Goal: Contribute content: Contribute content

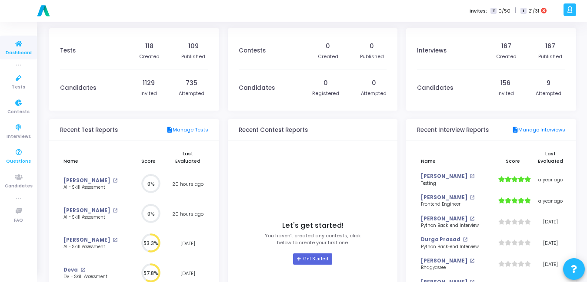
click at [19, 153] on icon at bounding box center [19, 152] width 18 height 11
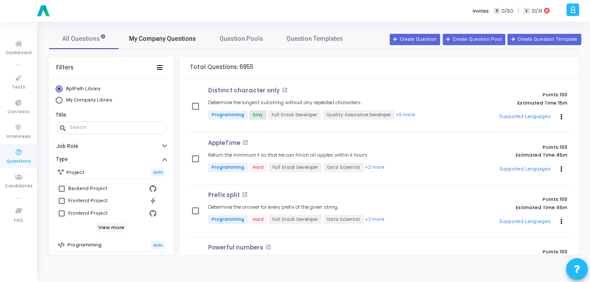
click at [166, 42] on span "My Company Questions" at bounding box center [162, 38] width 67 height 9
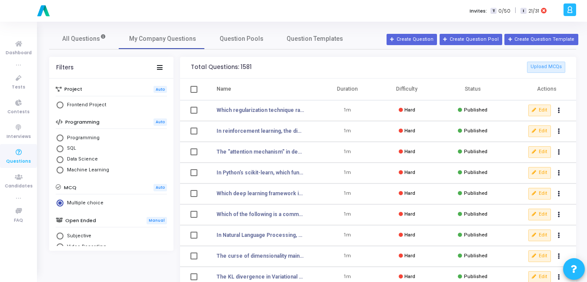
click at [62, 135] on span "Select Library" at bounding box center [59, 138] width 7 height 7
click at [62, 135] on input "Programming" at bounding box center [59, 138] width 7 height 7
radio input "true"
radio input "false"
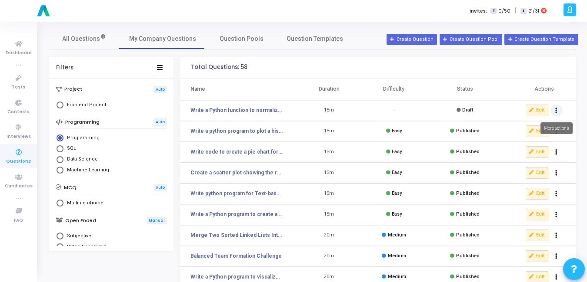
click at [558, 110] on button "Actions" at bounding box center [556, 111] width 12 height 12
click at [517, 142] on button "delete Delete" at bounding box center [528, 143] width 67 height 14
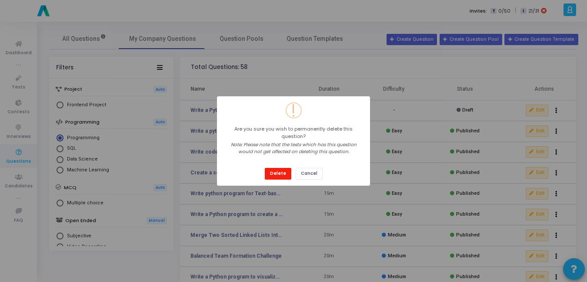
click at [272, 168] on button "Delete" at bounding box center [278, 174] width 27 height 12
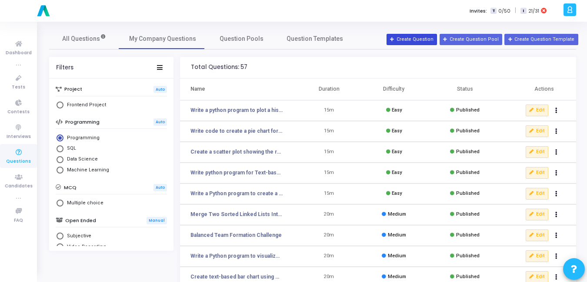
click at [428, 37] on button "Create Question" at bounding box center [411, 39] width 50 height 11
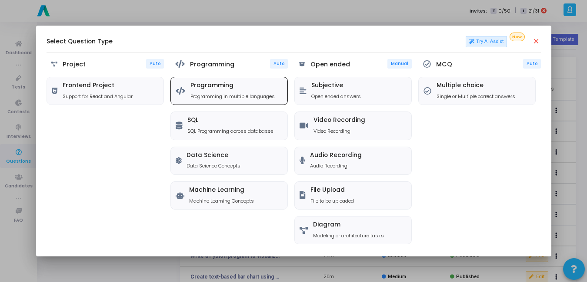
click at [230, 89] on h5 "Programming" at bounding box center [232, 85] width 84 height 7
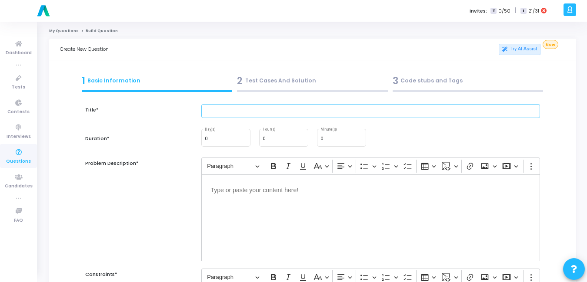
click at [263, 116] on input "text" at bounding box center [370, 111] width 339 height 14
paste input "Write a function to check whether a given string is a palindrome."
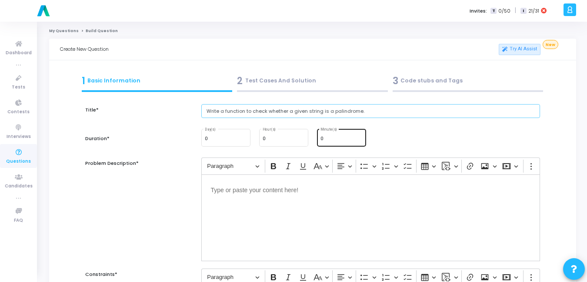
type input "Write a function to check whether a given string is a palindrome."
click at [332, 142] on div "0 Minute(s)" at bounding box center [341, 137] width 42 height 19
type input "15"
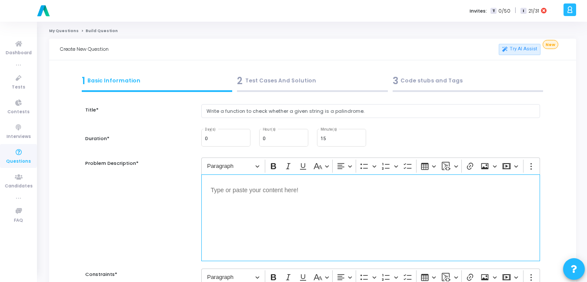
click at [378, 218] on div "Editor editing area: main" at bounding box center [370, 218] width 339 height 87
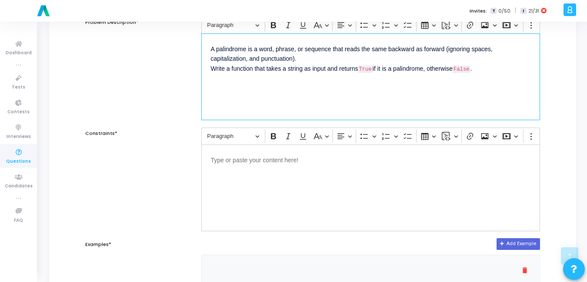
scroll to position [150, 0]
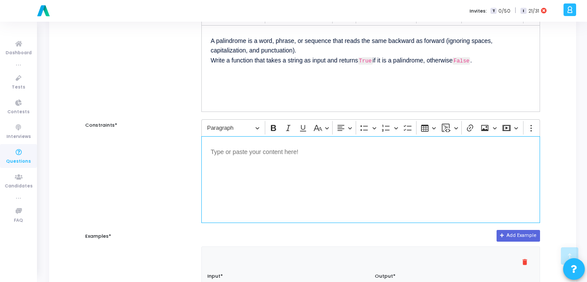
click at [254, 185] on div "Editor editing area: main" at bounding box center [370, 179] width 339 height 87
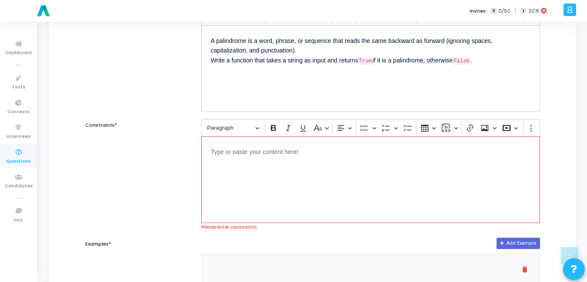
click at [301, 142] on div "Editor editing area: main" at bounding box center [370, 179] width 339 height 87
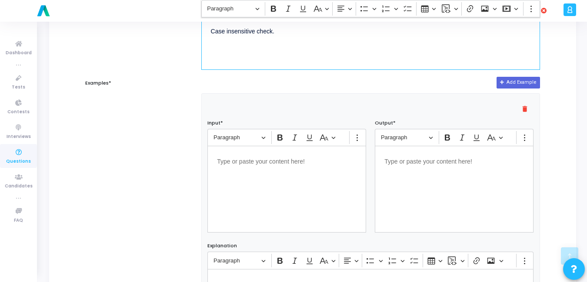
scroll to position [312, 0]
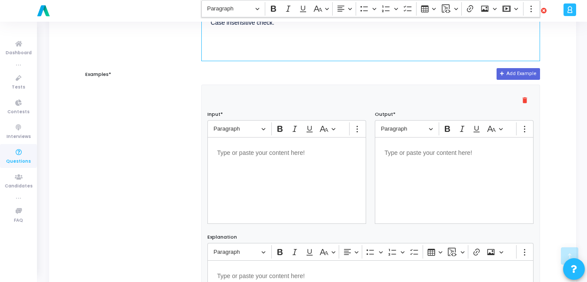
click at [291, 169] on div "Editor editing area: main" at bounding box center [286, 180] width 159 height 87
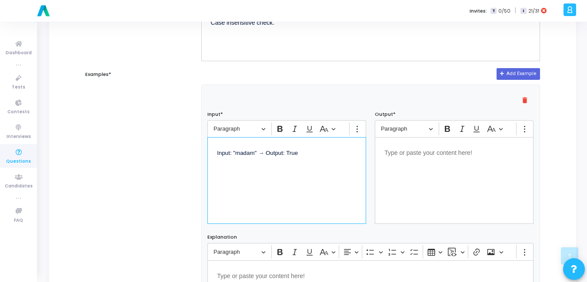
drag, startPoint x: 306, startPoint y: 157, endPoint x: 257, endPoint y: 163, distance: 49.4
click at [257, 163] on div "Input: "madam" → Output: True" at bounding box center [286, 180] width 159 height 87
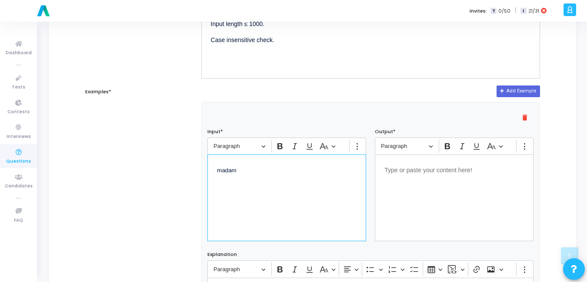
click at [419, 176] on div "Editor editing area: main" at bounding box center [454, 198] width 159 height 87
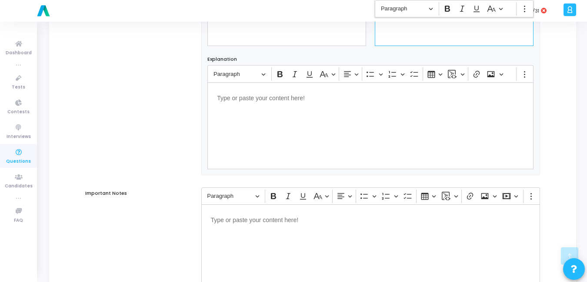
scroll to position [568, 0]
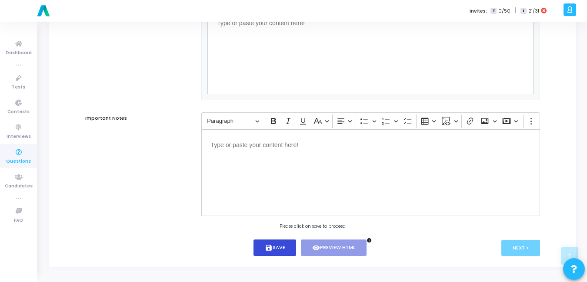
click at [271, 249] on icon "save" at bounding box center [269, 248] width 8 height 8
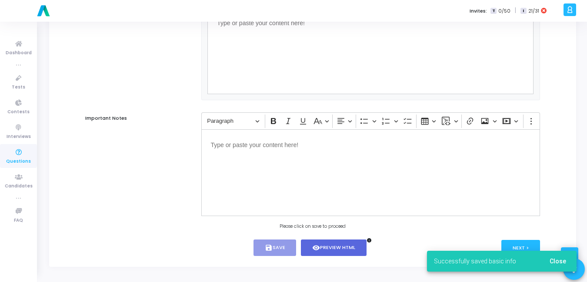
click at [561, 264] on span "Close" at bounding box center [557, 261] width 17 height 7
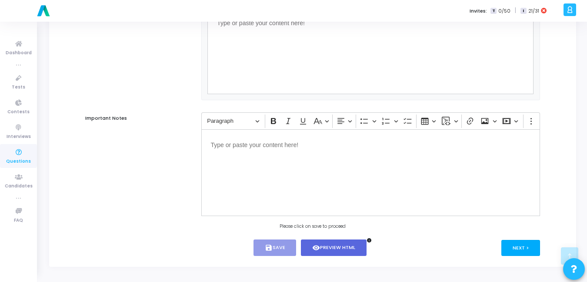
click at [526, 246] on button "Next >" at bounding box center [520, 248] width 39 height 16
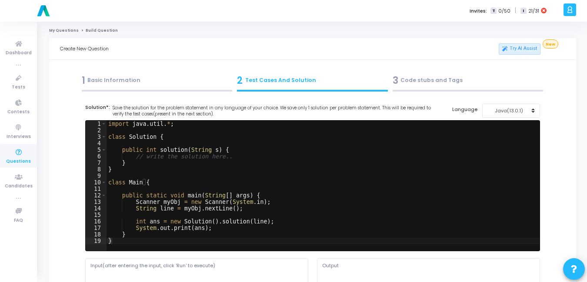
scroll to position [0, 0]
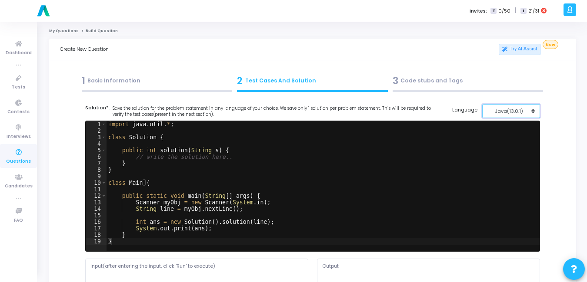
click at [518, 112] on div "Java(13.0.1)" at bounding box center [508, 111] width 43 height 7
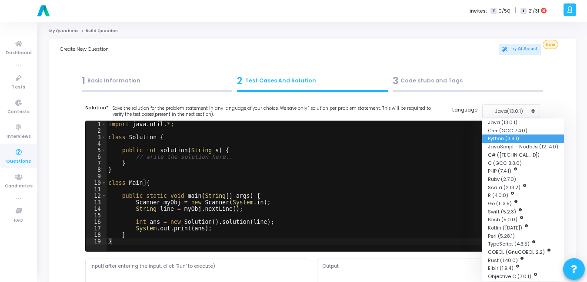
click at [515, 135] on button "Python (3.8.1)" at bounding box center [523, 139] width 82 height 8
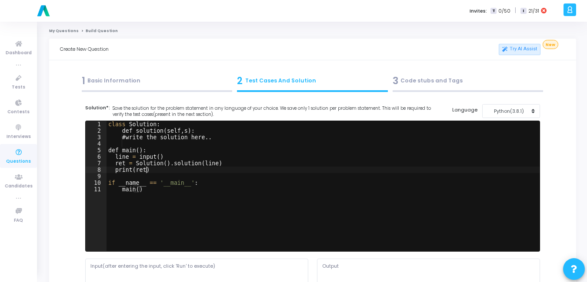
click at [385, 168] on div "class Solution : def solution ( self , s ) : # write the solution here .. def m…" at bounding box center [322, 192] width 433 height 143
type textarea "if __name__ == '__main__': main()"
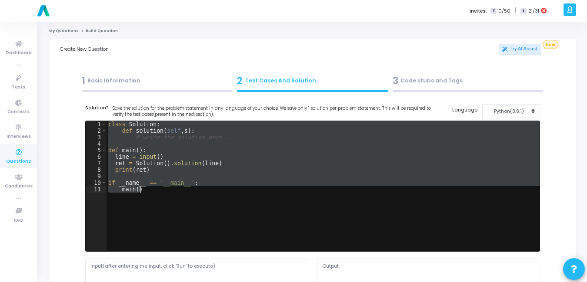
paste textarea
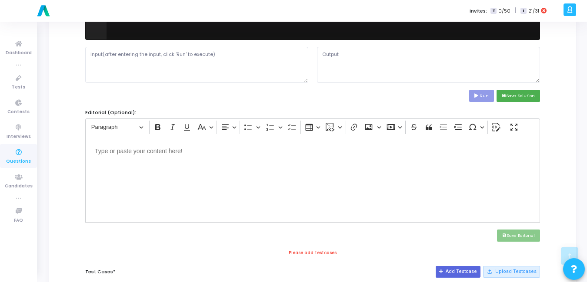
scroll to position [212, 0]
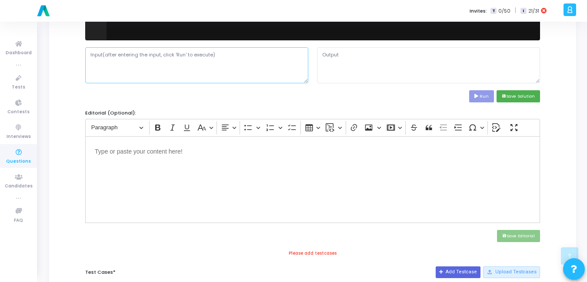
click at [196, 59] on textarea at bounding box center [196, 65] width 223 height 36
click at [209, 57] on textarea at bounding box center [196, 65] width 223 height 36
paste textarea "Input: "madam" → Output: True"
type textarea "madam"
click at [483, 96] on button "Run" at bounding box center [481, 96] width 25 height 12
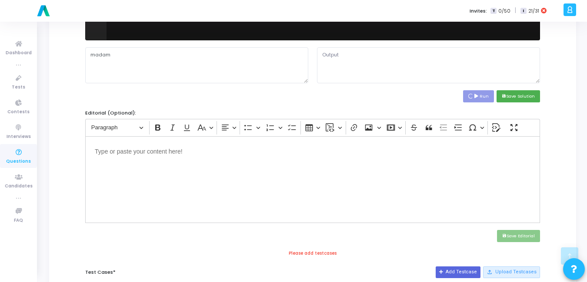
type textarea "True False"
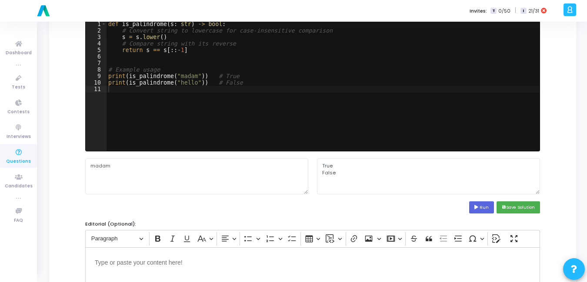
scroll to position [101, 0]
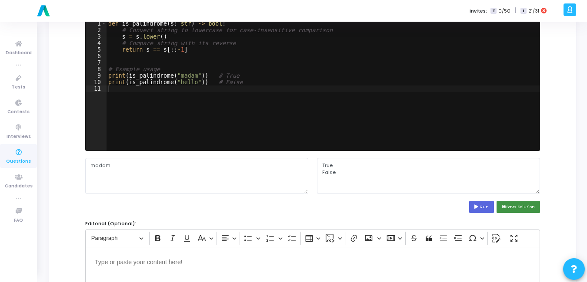
click at [513, 202] on button "save Save Solution" at bounding box center [517, 207] width 43 height 12
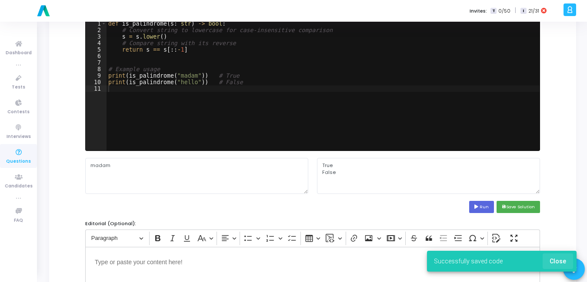
click at [565, 259] on span "Close" at bounding box center [557, 261] width 17 height 7
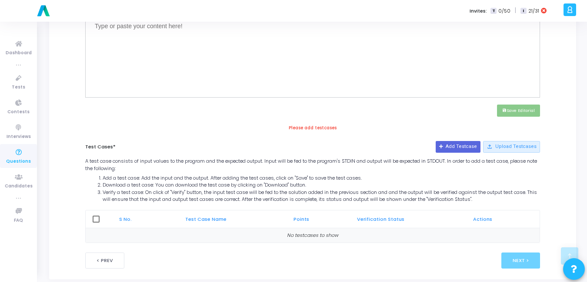
scroll to position [350, 0]
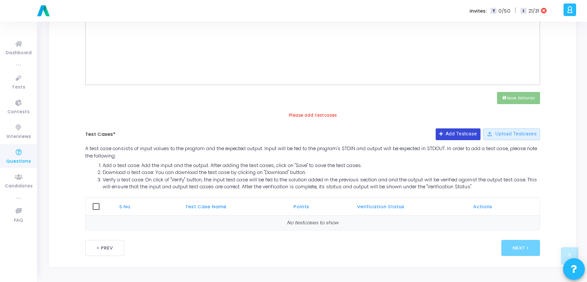
click at [460, 132] on button "Add Testcase" at bounding box center [457, 134] width 45 height 11
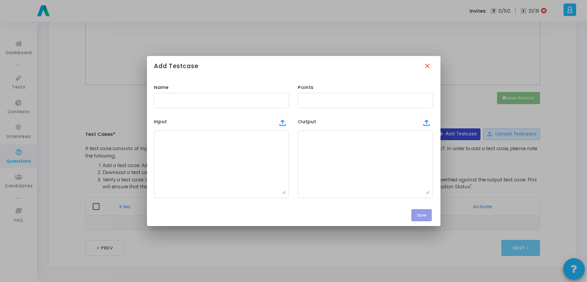
scroll to position [0, 0]
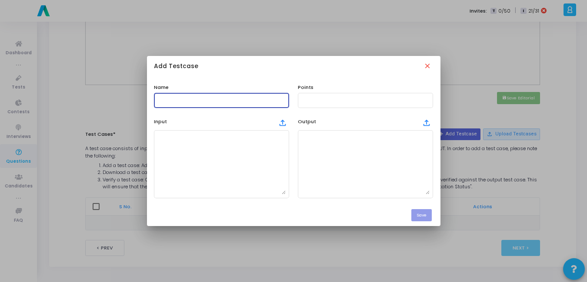
click at [185, 102] on input "text" at bounding box center [221, 100] width 128 height 6
type input "Test Case"
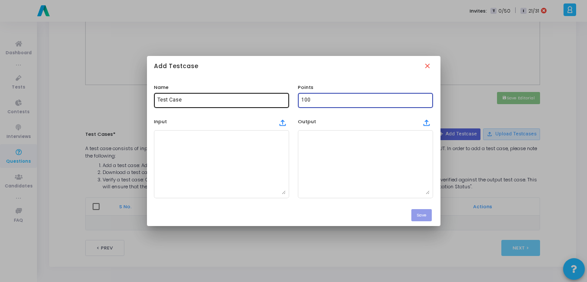
type input "100"
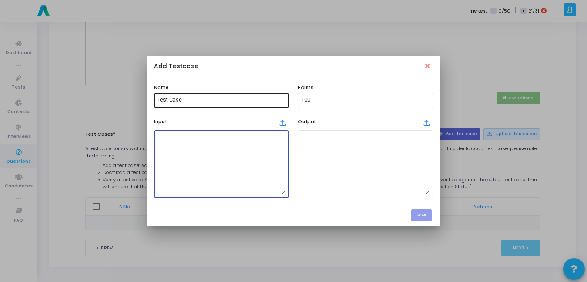
paste textarea "Input: "madam" → Output: True"
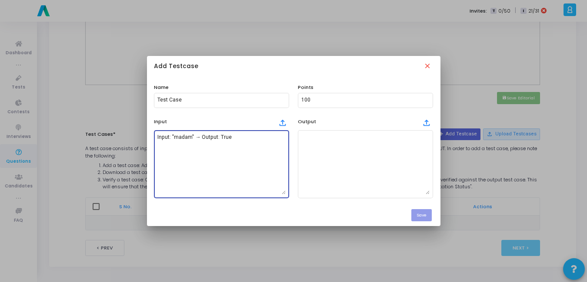
drag, startPoint x: 239, startPoint y: 140, endPoint x: 190, endPoint y: 140, distance: 49.1
click at [190, 140] on textarea "Input: "madam" → Output: True" at bounding box center [221, 164] width 128 height 61
type textarea "madam"
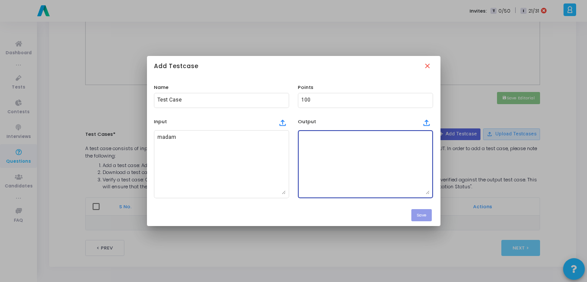
click at [340, 161] on textarea at bounding box center [365, 164] width 128 height 61
click at [430, 66] on mat-icon "close" at bounding box center [428, 67] width 10 height 10
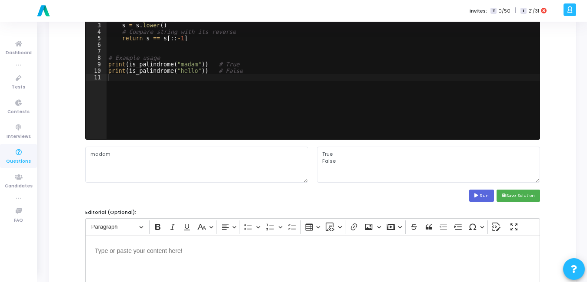
scroll to position [113, 0]
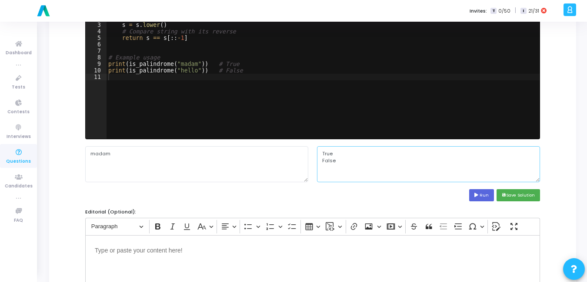
click at [407, 163] on textarea "True False" at bounding box center [428, 164] width 223 height 36
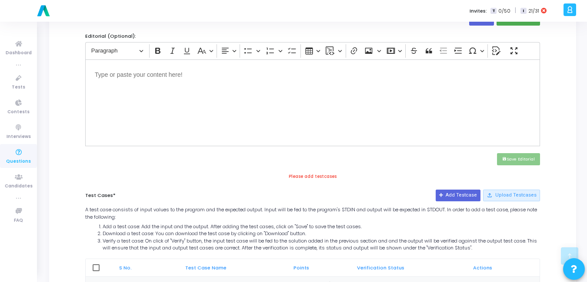
scroll to position [350, 0]
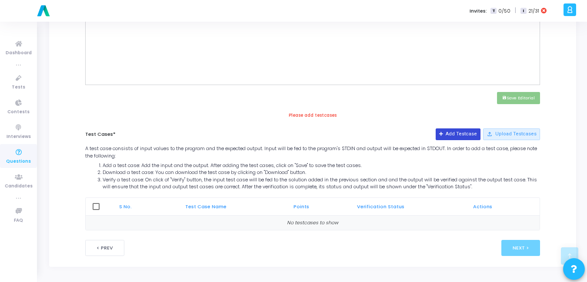
click at [471, 136] on button "Add Testcase" at bounding box center [457, 134] width 45 height 11
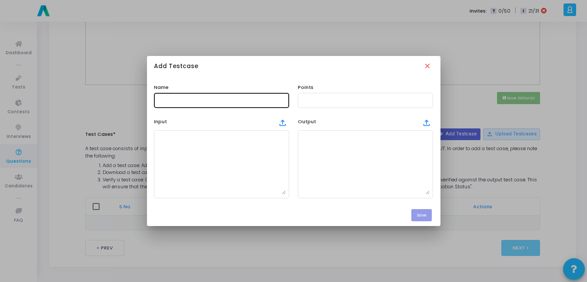
click at [197, 101] on input "text" at bounding box center [221, 100] width 128 height 6
type input "Test Case"
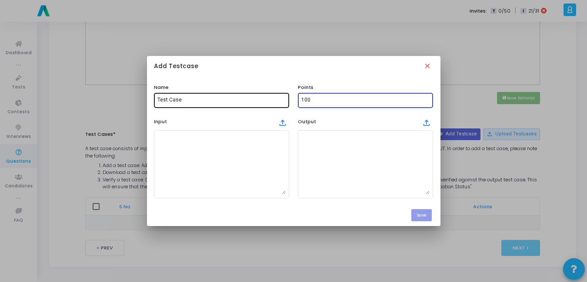
type input "100"
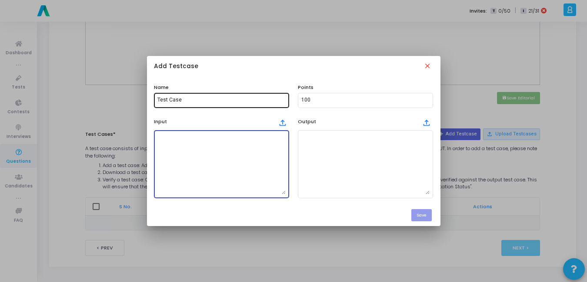
paste textarea "Input: "madam" → Output: True"
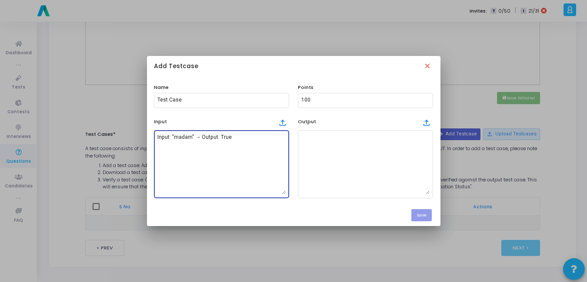
drag, startPoint x: 234, startPoint y: 135, endPoint x: 193, endPoint y: 138, distance: 41.4
click at [193, 138] on textarea "Input: "madam" → Output: True" at bounding box center [221, 164] width 128 height 61
type textarea "madam"
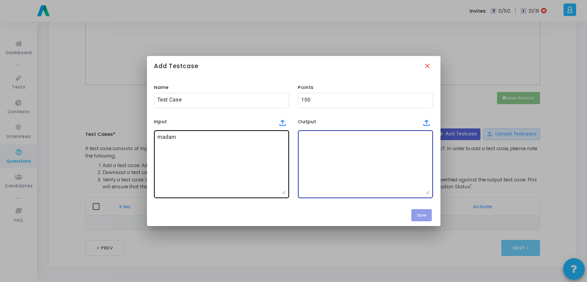
paste textarea "True False"
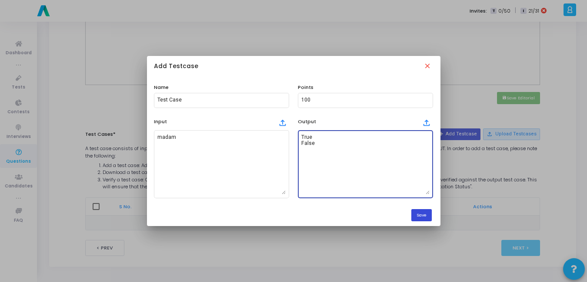
type textarea "True False"
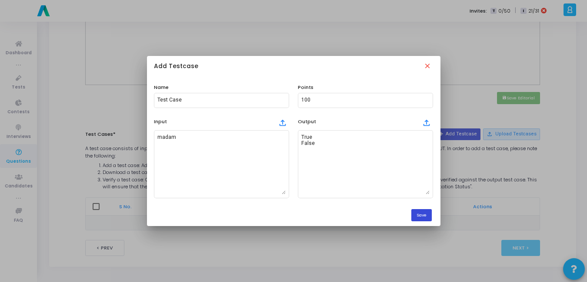
click at [428, 213] on button "Save" at bounding box center [421, 215] width 20 height 12
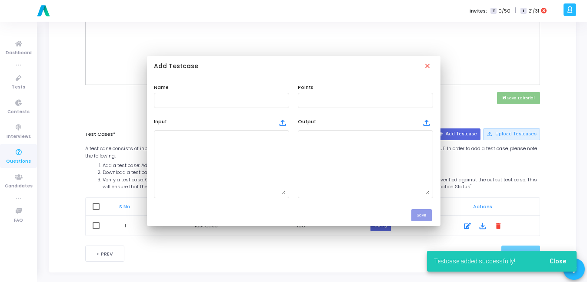
scroll to position [350, 0]
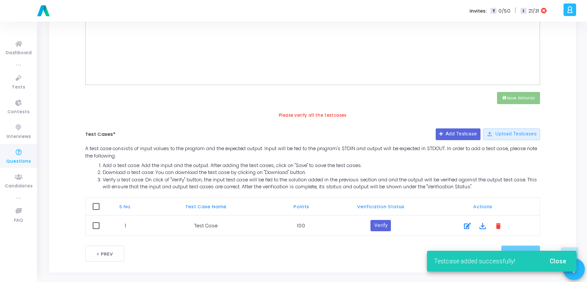
click at [96, 206] on span at bounding box center [96, 206] width 7 height 7
click at [96, 210] on input "checkbox" at bounding box center [96, 210] width 0 height 0
checkbox input "true"
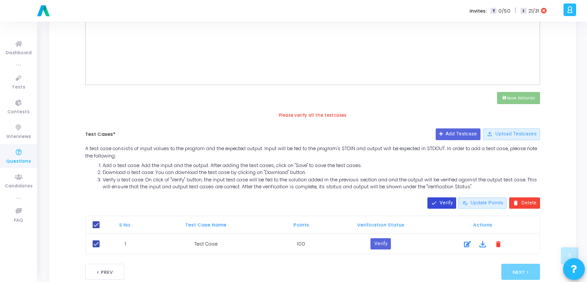
click at [449, 206] on button "done Verify" at bounding box center [441, 203] width 29 height 11
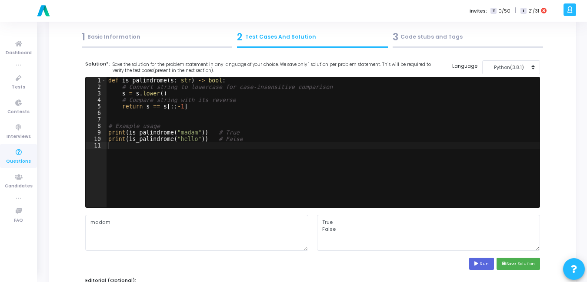
scroll to position [40, 0]
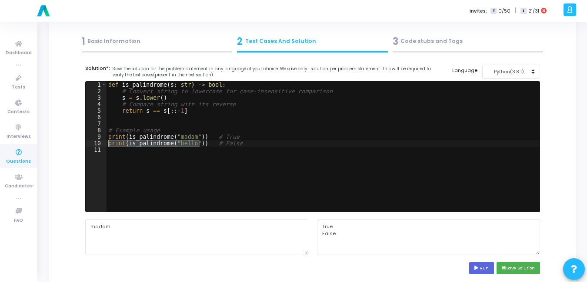
drag, startPoint x: 200, startPoint y: 145, endPoint x: 106, endPoint y: 146, distance: 93.9
click at [106, 146] on div "def is_palindrome ( s : str ) -> bool : # Convert string to lowercase for case-…" at bounding box center [322, 153] width 433 height 143
type textarea "# False"
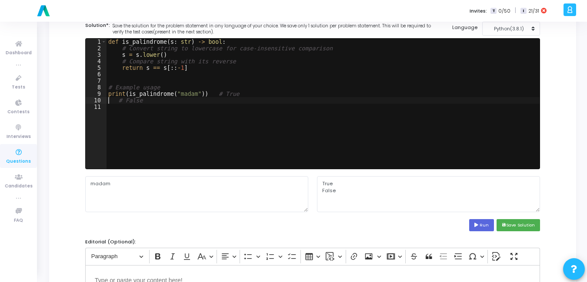
scroll to position [84, 0]
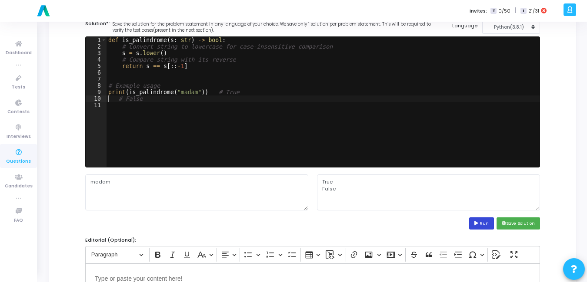
click at [473, 219] on button "Run" at bounding box center [481, 224] width 25 height 12
type textarea "True"
click at [517, 216] on cj-code-editor "Solution*: Save the solution for the problem statement in any language of your …" at bounding box center [312, 125] width 455 height 210
click at [519, 221] on button "save Save Solution" at bounding box center [517, 224] width 43 height 12
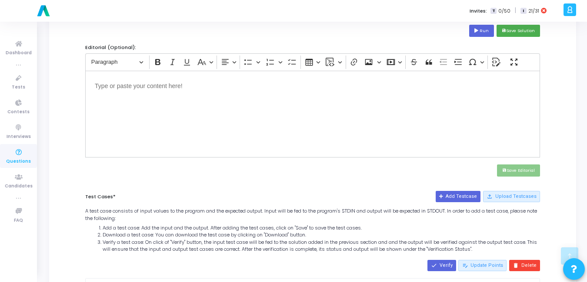
scroll to position [365, 0]
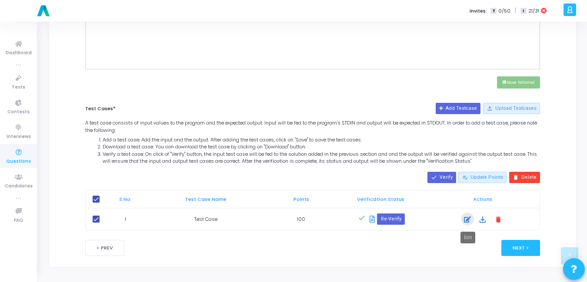
click at [466, 221] on icon at bounding box center [467, 220] width 7 height 10
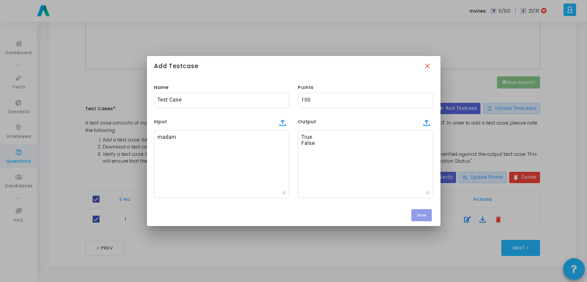
scroll to position [0, 0]
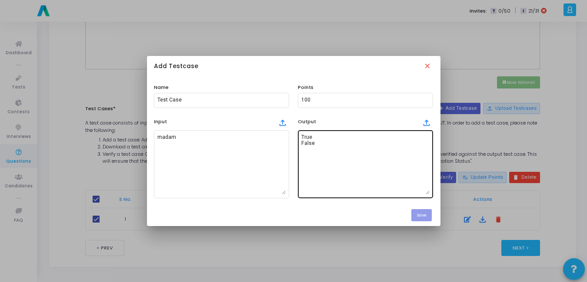
click at [342, 148] on textarea "True False" at bounding box center [365, 164] width 128 height 61
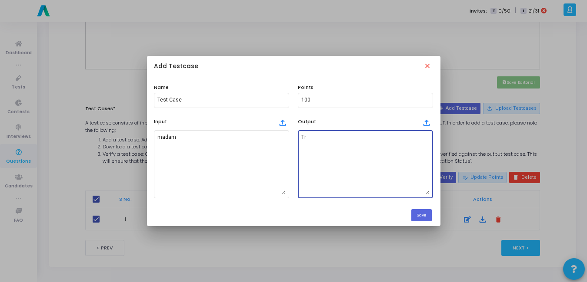
type textarea "T"
type textarea "True"
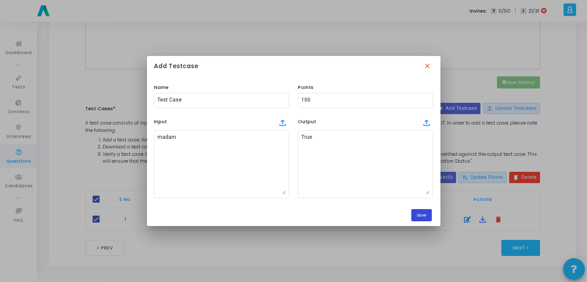
click at [416, 213] on button "Save" at bounding box center [421, 215] width 20 height 12
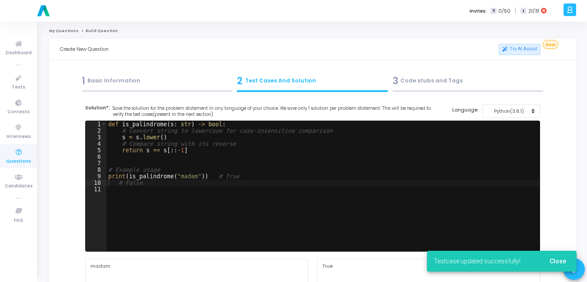
scroll to position [365, 0]
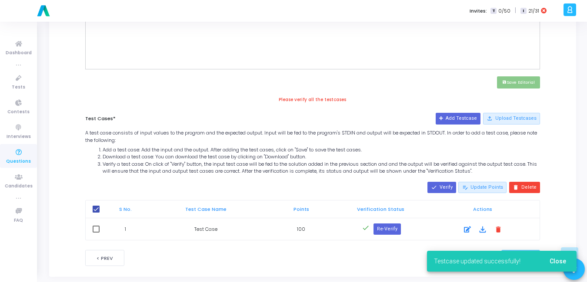
click at [97, 228] on span at bounding box center [96, 229] width 7 height 7
click at [96, 233] on input "checkbox" at bounding box center [96, 233] width 0 height 0
checkbox input "true"
checkbox input "false"
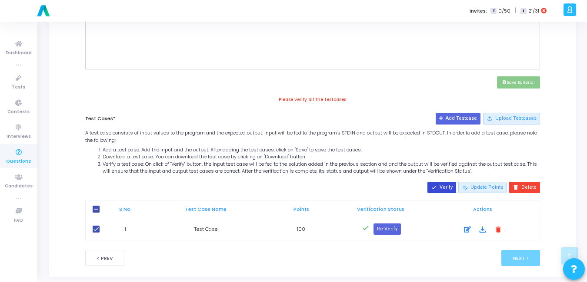
click at [437, 189] on mat-icon "done" at bounding box center [434, 188] width 6 height 6
click at [445, 191] on button "done Verify" at bounding box center [441, 187] width 29 height 11
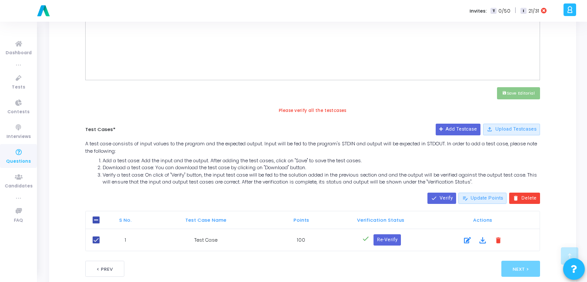
scroll to position [375, 0]
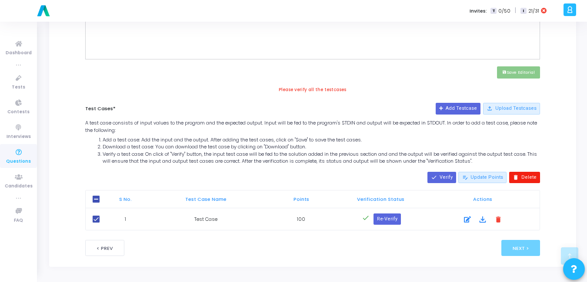
click at [522, 175] on button "delete Delete" at bounding box center [524, 177] width 31 height 11
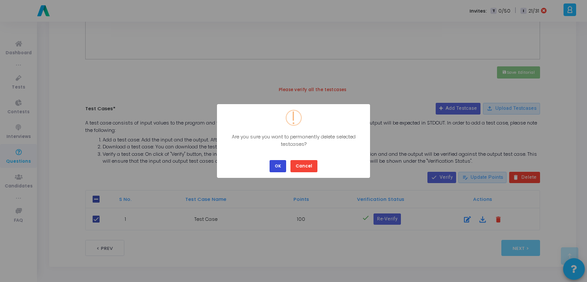
click at [281, 165] on button "OK" at bounding box center [277, 166] width 17 height 12
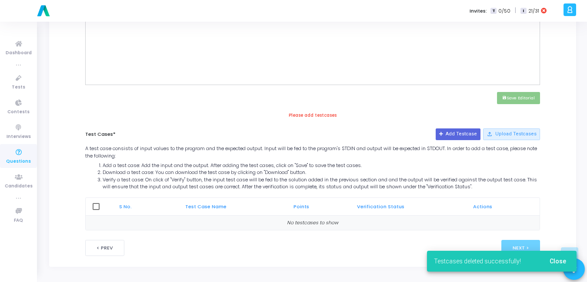
scroll to position [350, 0]
click at [462, 132] on button "Add Testcase" at bounding box center [457, 134] width 45 height 11
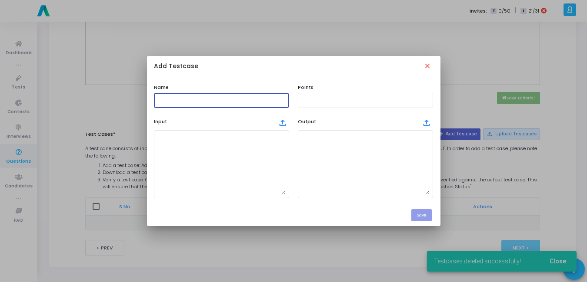
click at [216, 100] on input "text" at bounding box center [221, 100] width 128 height 6
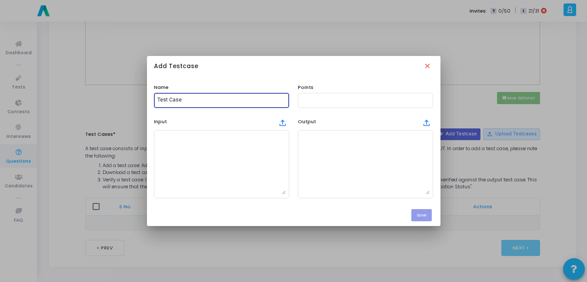
type input "Test Case"
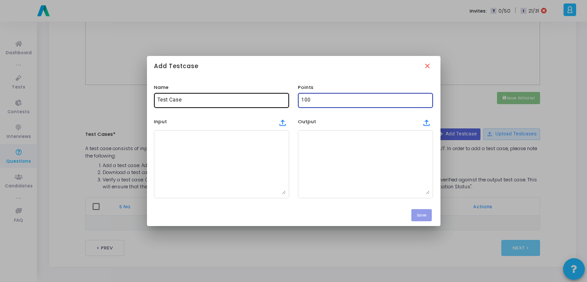
type input "100"
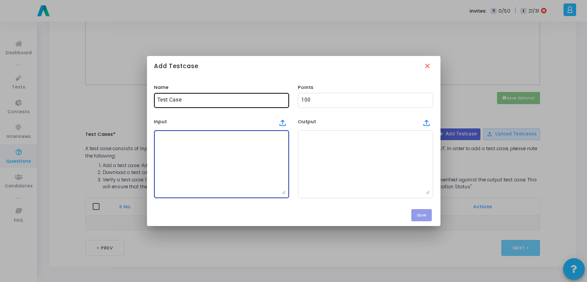
paste textarea "Input: "madam" → Output: True"
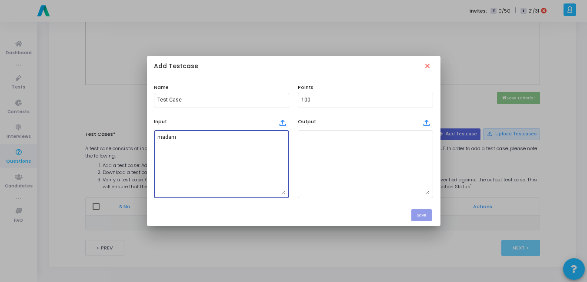
type textarea "madam"
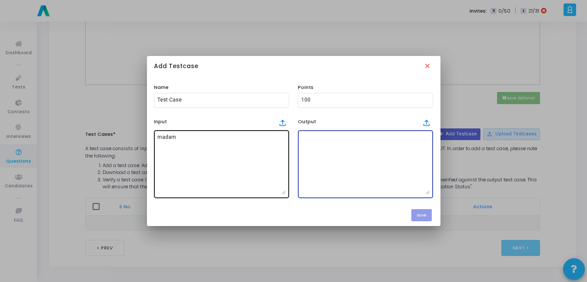
paste textarea "True False"
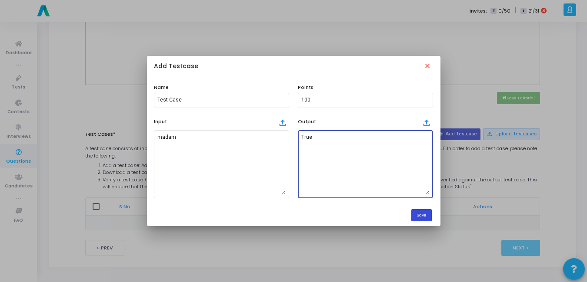
type textarea "True"
click at [425, 215] on button "Save" at bounding box center [421, 215] width 20 height 12
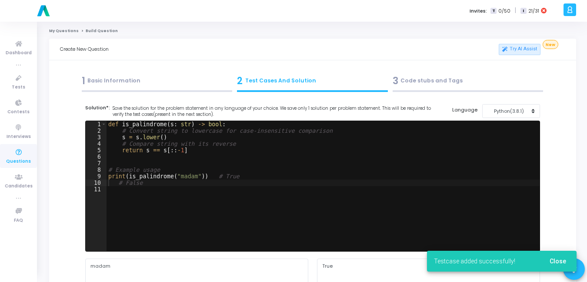
scroll to position [350, 0]
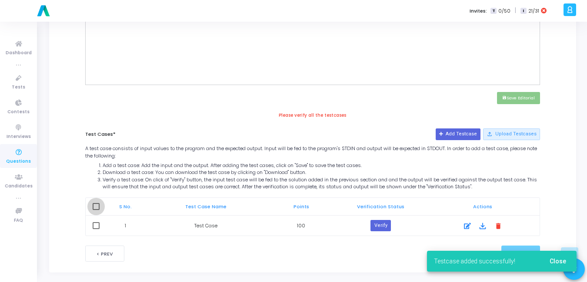
click at [96, 204] on span at bounding box center [96, 206] width 7 height 7
click at [96, 210] on input "checkbox" at bounding box center [96, 210] width 0 height 0
checkbox input "true"
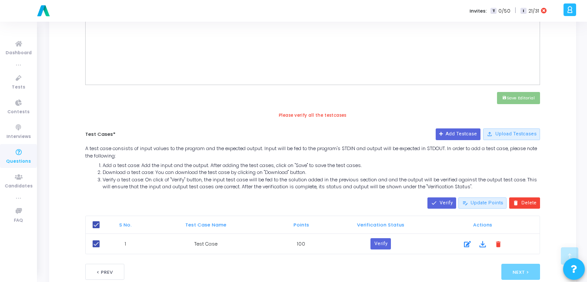
click at [449, 196] on div "done Verify edit_note Update Points delete Delete S No. Test Case Name Points V…" at bounding box center [312, 226] width 463 height 60
click at [448, 200] on button "done Verify" at bounding box center [441, 203] width 29 height 11
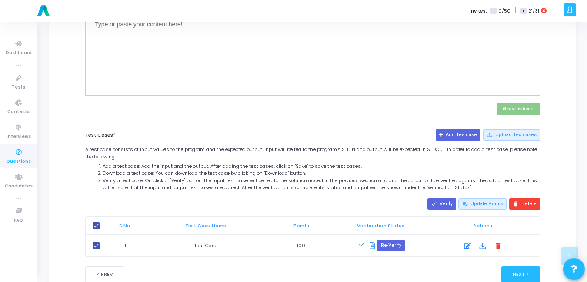
scroll to position [365, 0]
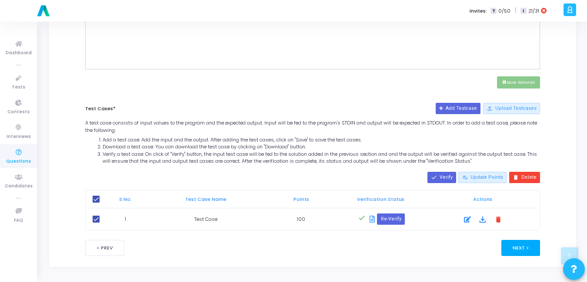
click at [525, 245] on button "Next >" at bounding box center [520, 248] width 39 height 16
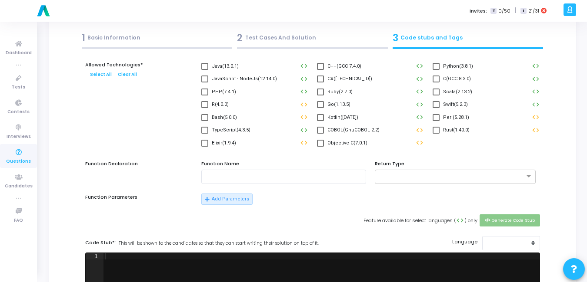
scroll to position [0, 0]
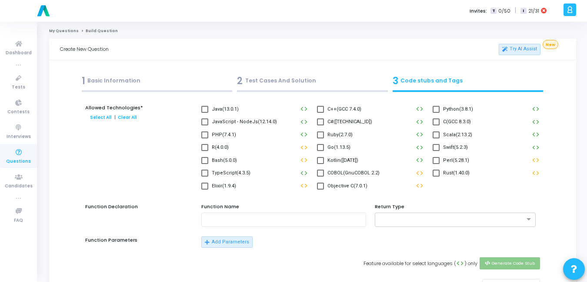
click at [436, 110] on span at bounding box center [435, 109] width 7 height 7
click at [436, 113] on input "Python(3.8.1)" at bounding box center [435, 113] width 0 height 0
checkbox input "true"
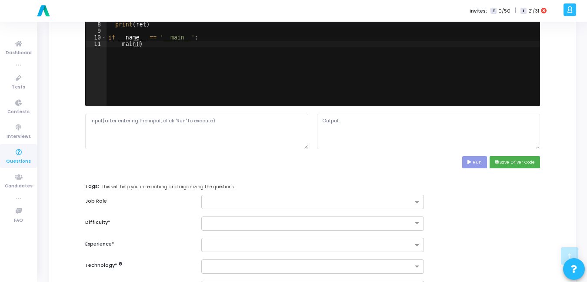
scroll to position [322, 0]
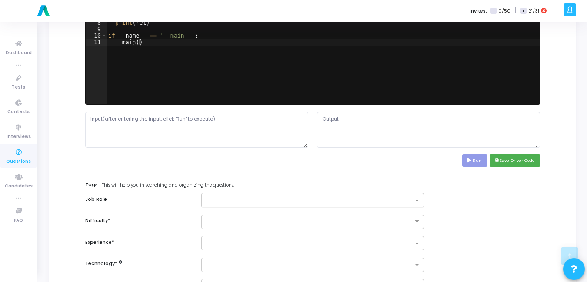
click at [222, 202] on input "text" at bounding box center [309, 201] width 207 height 7
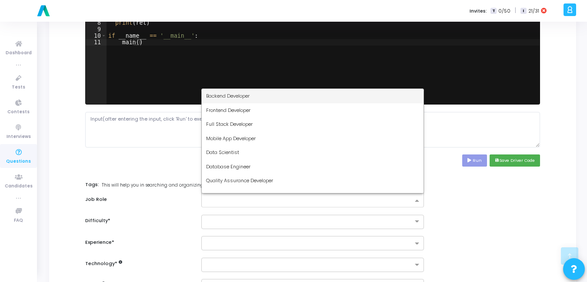
click at [262, 96] on div "Backend Developer" at bounding box center [313, 96] width 222 height 14
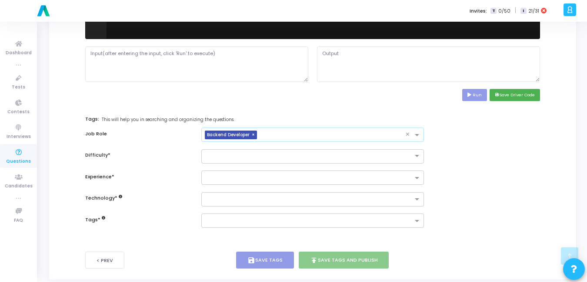
scroll to position [389, 0]
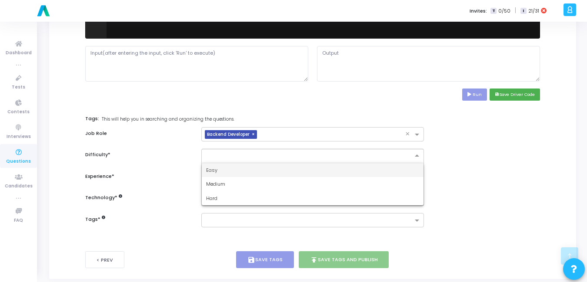
click at [242, 155] on input "text" at bounding box center [304, 155] width 196 height 7
click at [229, 170] on div "Easy" at bounding box center [313, 170] width 222 height 14
click at [223, 176] on input "text" at bounding box center [309, 178] width 207 height 7
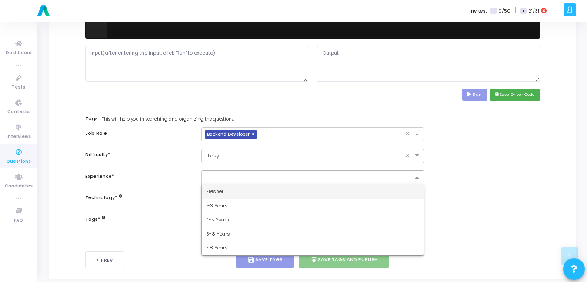
click at [218, 190] on div "Fresher" at bounding box center [313, 192] width 222 height 14
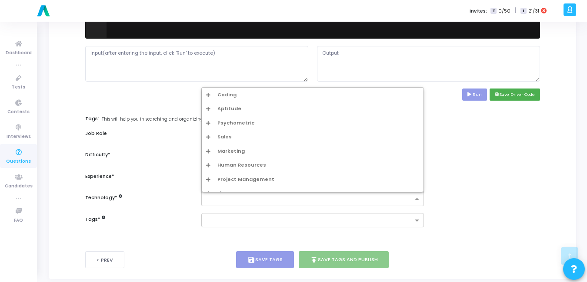
click at [215, 201] on input "text" at bounding box center [309, 199] width 207 height 7
type input "pyth"
click at [246, 153] on div "Pythoneasy" at bounding box center [315, 151] width 208 height 7
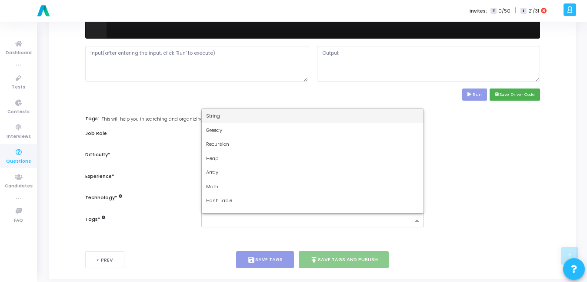
click at [227, 224] on input "text" at bounding box center [309, 221] width 207 height 7
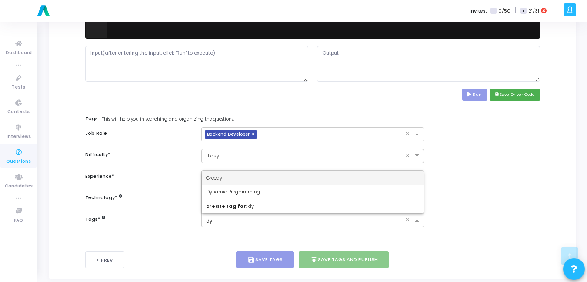
type input "dyn"
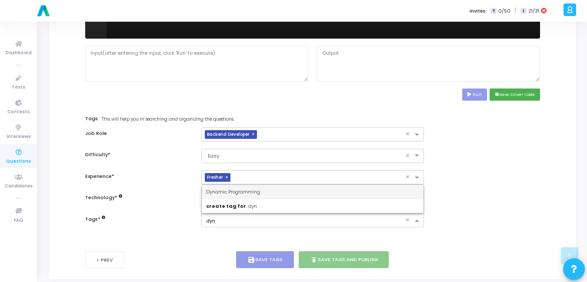
click at [262, 188] on div "Dynamic Programming" at bounding box center [313, 192] width 222 height 14
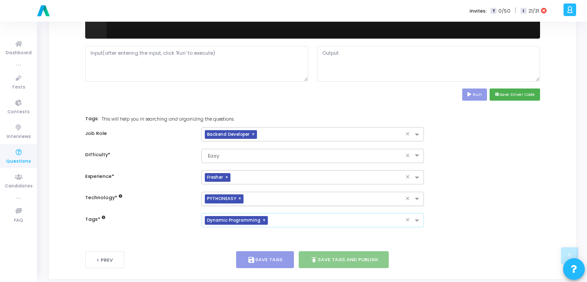
scroll to position [401, 0]
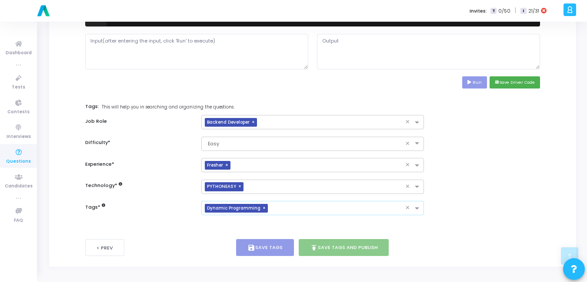
click at [503, 203] on div "Tags * × Dynamic Programming ×" at bounding box center [312, 208] width 463 height 14
click at [514, 82] on button "save Save Driver Code" at bounding box center [514, 82] width 50 height 12
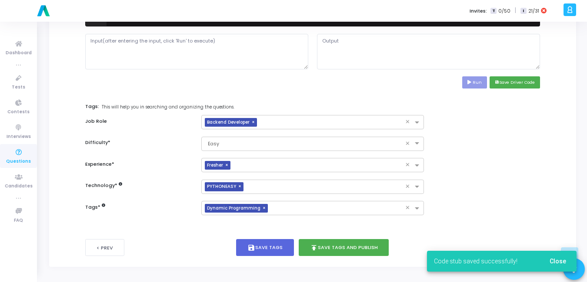
click at [555, 255] on button "Close" at bounding box center [557, 262] width 30 height 16
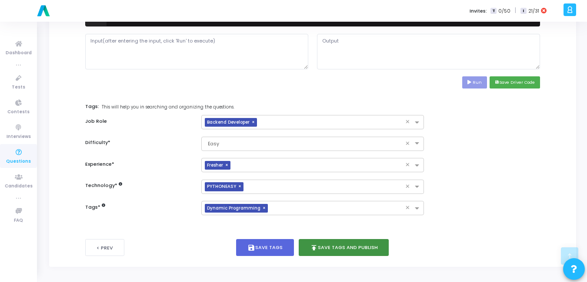
click at [315, 245] on icon "publish" at bounding box center [314, 248] width 8 height 8
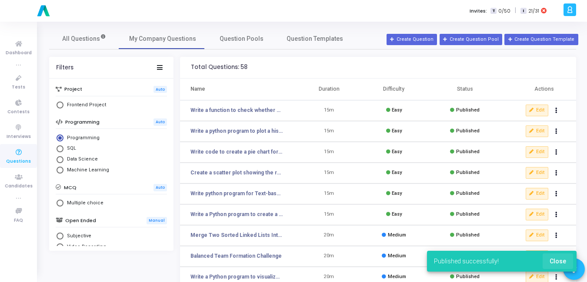
click at [564, 262] on span "Close" at bounding box center [557, 261] width 17 height 7
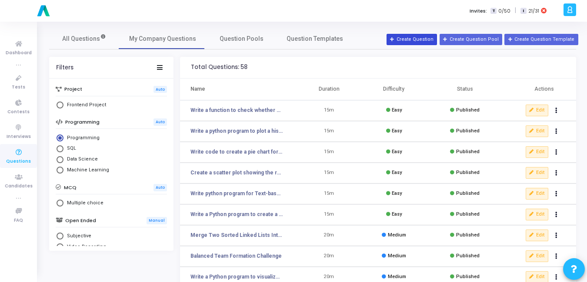
click at [419, 39] on button "Create Question" at bounding box center [411, 39] width 50 height 11
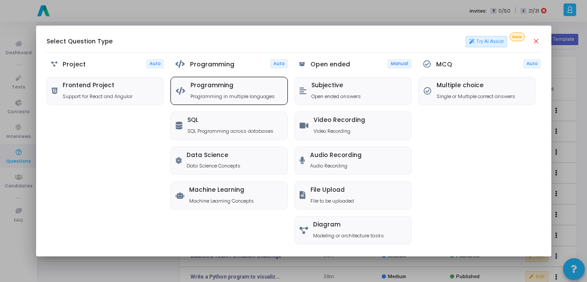
click at [219, 81] on div "Programming Programming in multiple languages" at bounding box center [229, 90] width 116 height 27
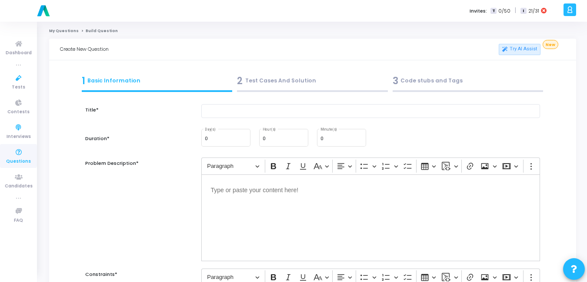
click at [17, 157] on icon at bounding box center [19, 152] width 18 height 11
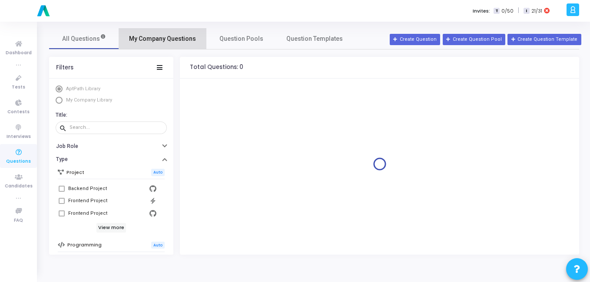
click at [191, 33] on link "My Company Questions" at bounding box center [163, 38] width 88 height 21
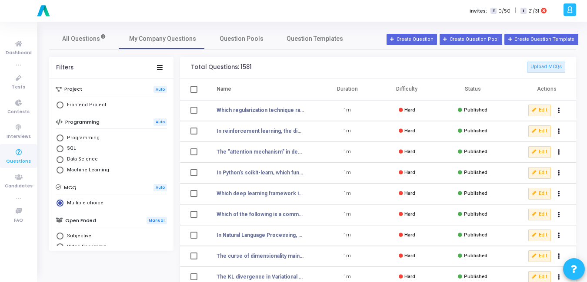
click at [61, 140] on span "Select Library" at bounding box center [59, 138] width 7 height 7
click at [61, 140] on input "Programming" at bounding box center [59, 138] width 7 height 7
radio input "true"
radio input "false"
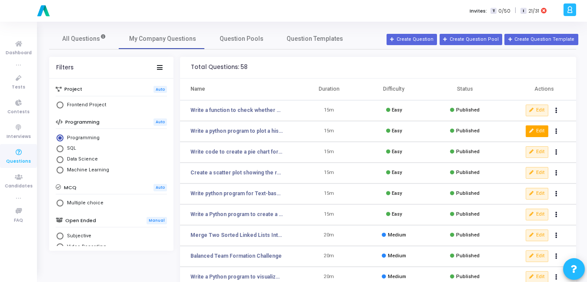
click at [532, 133] on icon at bounding box center [531, 131] width 5 height 5
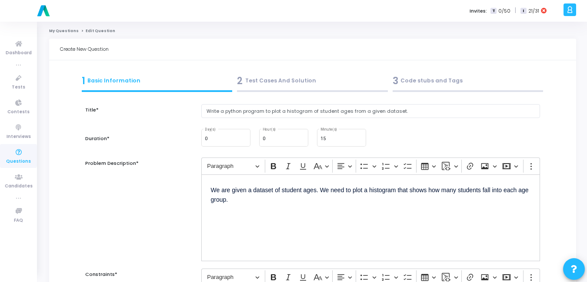
click at [426, 89] on div "3 Code stubs and Tags" at bounding box center [468, 82] width 156 height 23
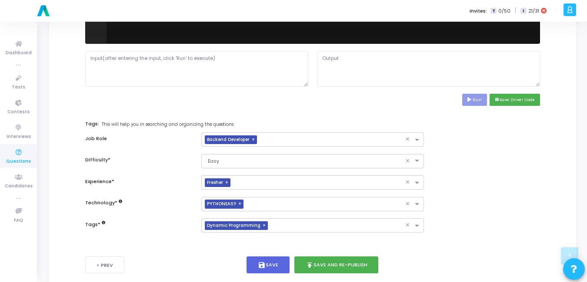
scroll to position [401, 0]
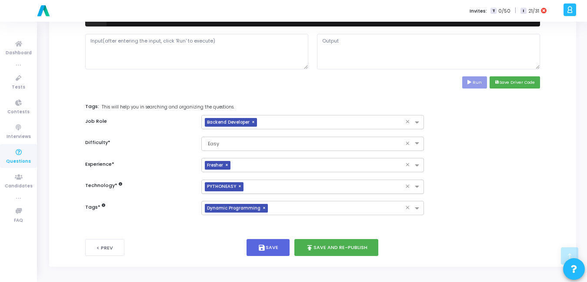
click at [238, 189] on span "×" at bounding box center [240, 187] width 5 height 9
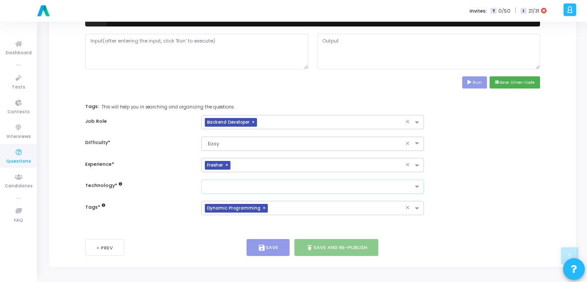
click at [237, 187] on input "text" at bounding box center [309, 187] width 207 height 7
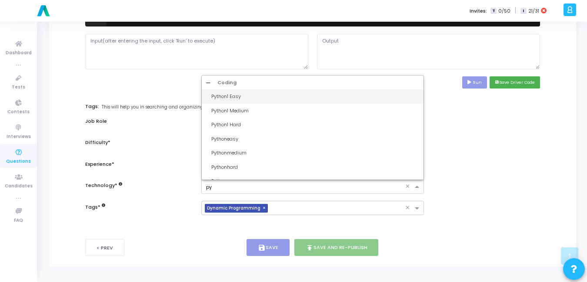
type input "p"
type input "dv"
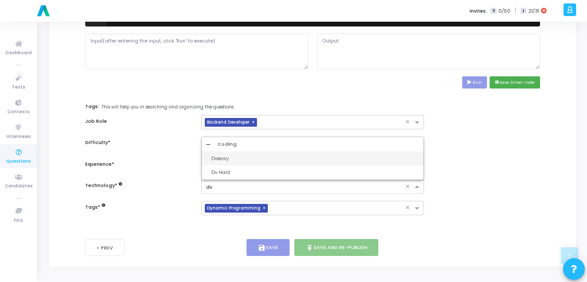
click at [231, 156] on div "Dveasy" at bounding box center [315, 158] width 208 height 7
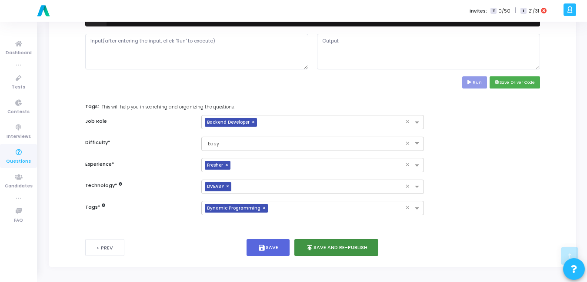
click at [352, 248] on button "publish Save and Re-publish" at bounding box center [336, 247] width 84 height 17
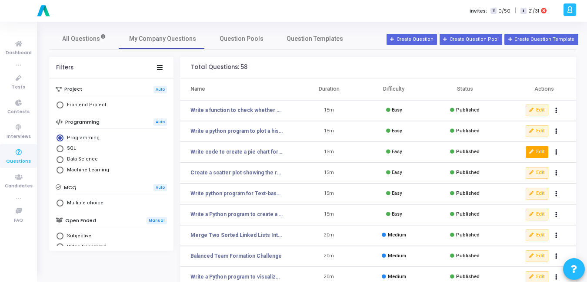
click at [538, 153] on button "Edit" at bounding box center [536, 151] width 23 height 11
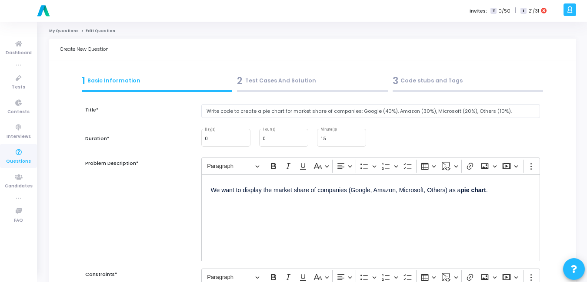
click at [409, 80] on div "3 Code stubs and Tags" at bounding box center [467, 81] width 151 height 14
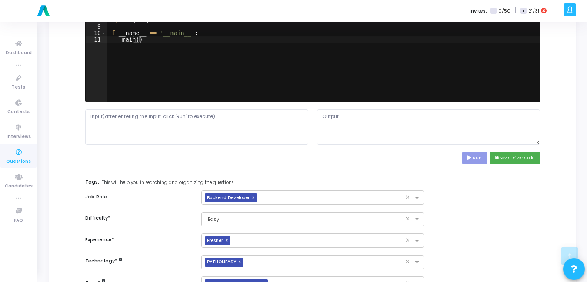
scroll to position [401, 0]
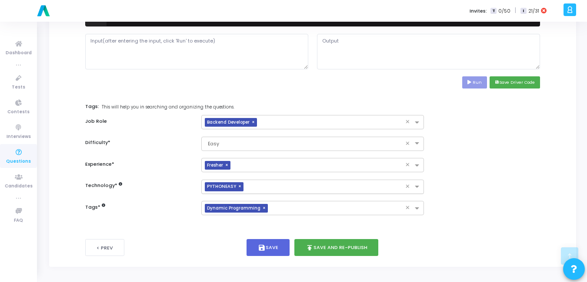
click at [238, 186] on span "×" at bounding box center [240, 187] width 5 height 9
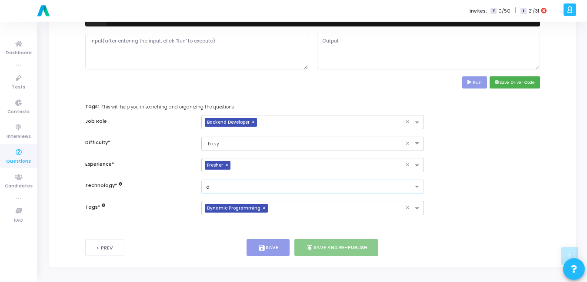
type input "dv"
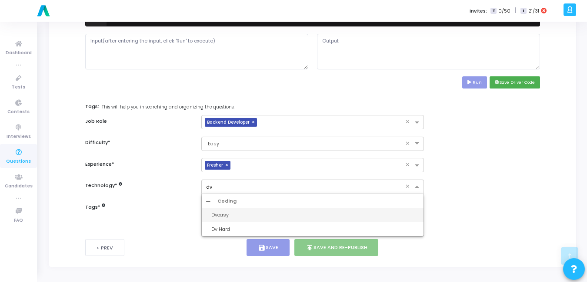
click at [233, 217] on div "Dveasy" at bounding box center [315, 215] width 208 height 7
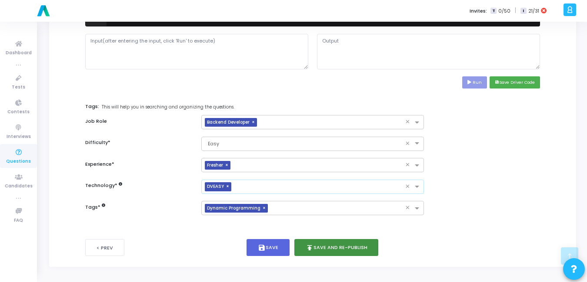
click at [339, 247] on button "publish Save and Re-publish" at bounding box center [336, 247] width 84 height 17
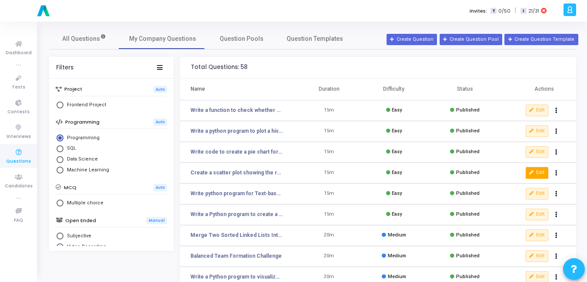
click at [538, 173] on button "Edit" at bounding box center [536, 172] width 23 height 11
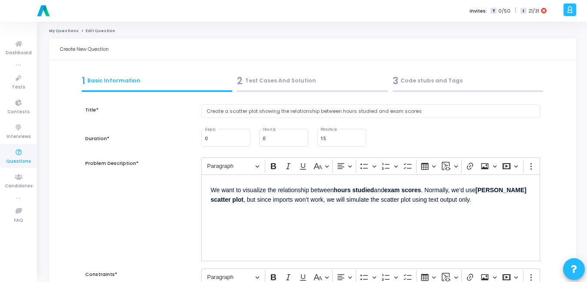
click at [402, 79] on div "3 Code stubs and Tags" at bounding box center [467, 81] width 151 height 14
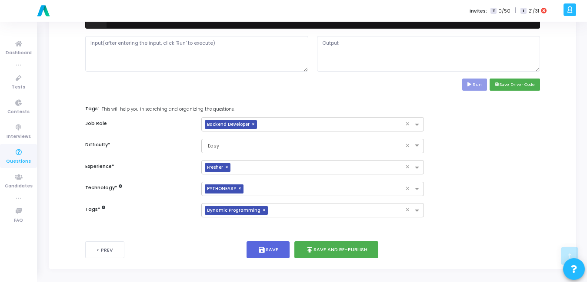
scroll to position [401, 0]
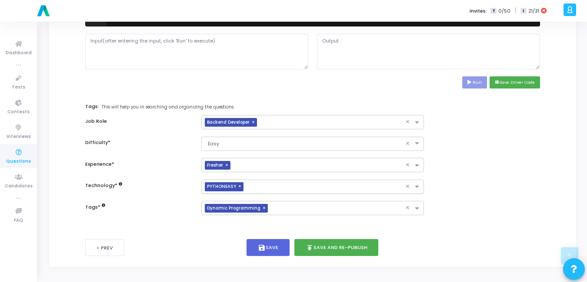
click at [239, 186] on span "×" at bounding box center [240, 187] width 5 height 9
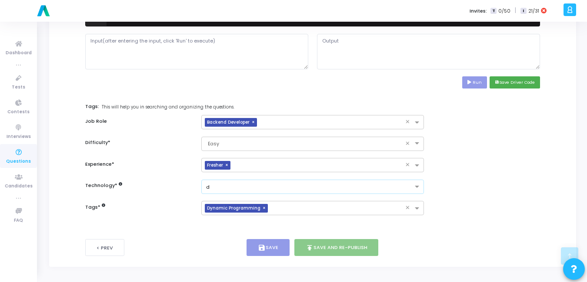
type input "dv"
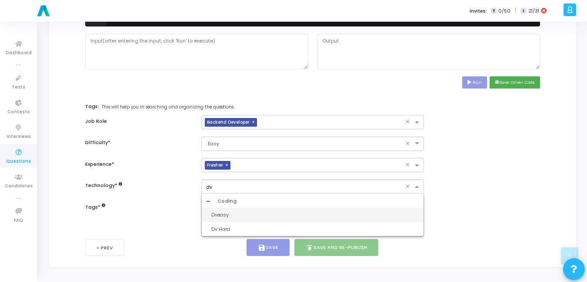
click at [227, 215] on div "Dveasy" at bounding box center [315, 215] width 208 height 7
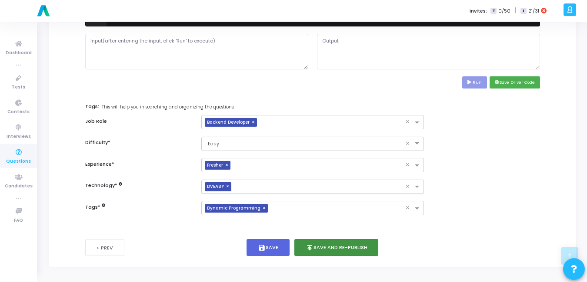
click at [318, 244] on button "publish Save and Re-publish" at bounding box center [336, 247] width 84 height 17
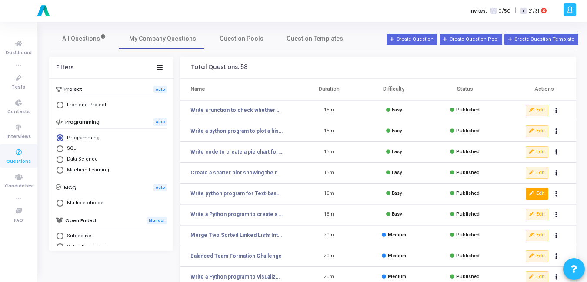
click at [537, 189] on button "Edit" at bounding box center [536, 193] width 23 height 11
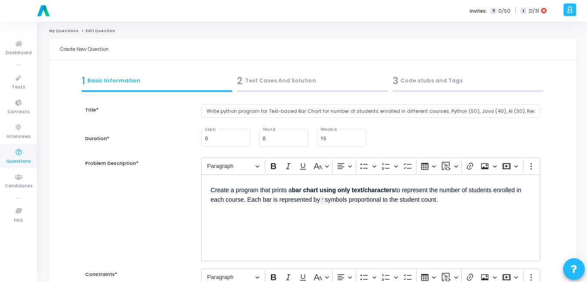
click at [444, 81] on div "3 Code stubs and Tags" at bounding box center [467, 81] width 151 height 14
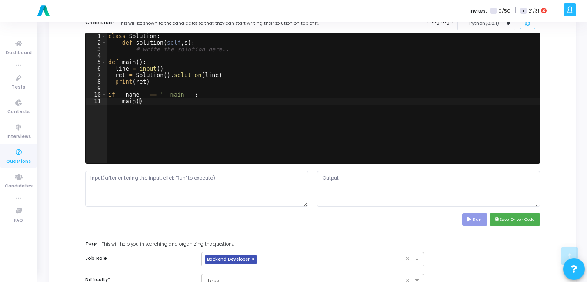
scroll to position [401, 0]
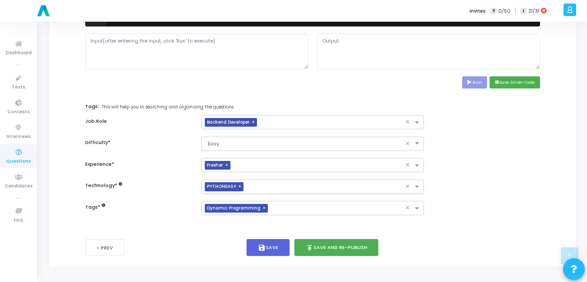
click at [238, 188] on span "×" at bounding box center [240, 187] width 5 height 9
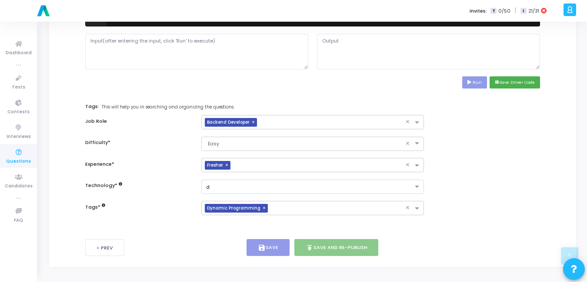
type input "dv"
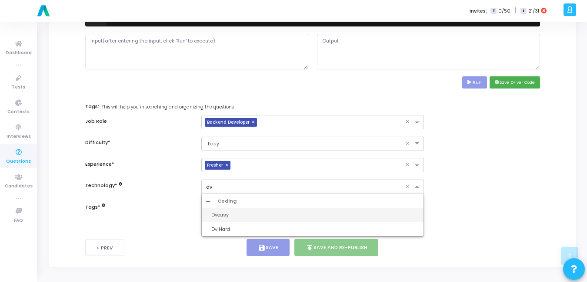
click at [226, 215] on div "Dveasy" at bounding box center [315, 215] width 208 height 7
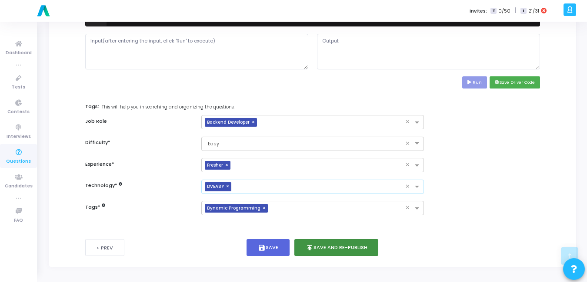
click at [329, 243] on button "publish Save and Re-publish" at bounding box center [336, 247] width 84 height 17
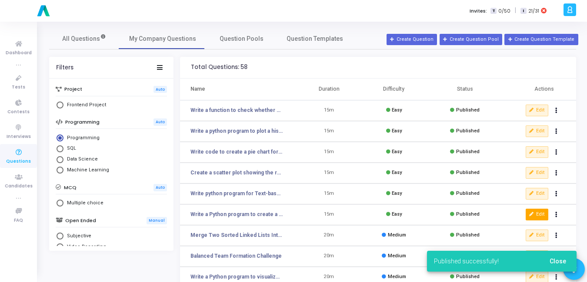
click at [538, 216] on button "Edit" at bounding box center [536, 214] width 23 height 11
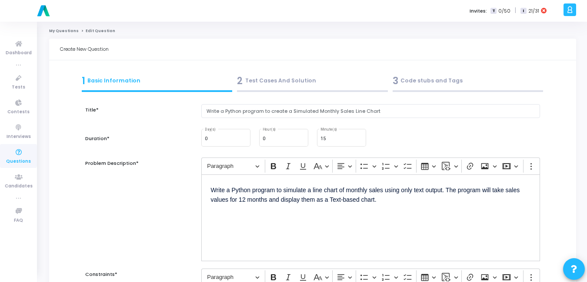
drag, startPoint x: 538, startPoint y: 216, endPoint x: 401, endPoint y: 78, distance: 194.2
click at [401, 78] on div "3 Code stubs and Tags" at bounding box center [467, 81] width 151 height 14
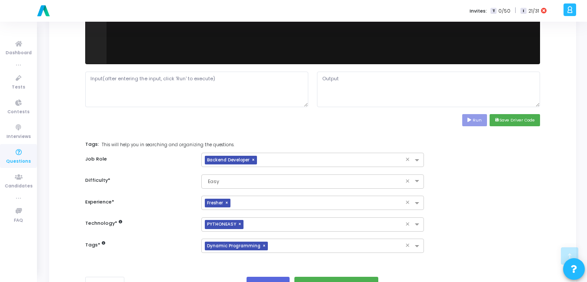
scroll to position [401, 0]
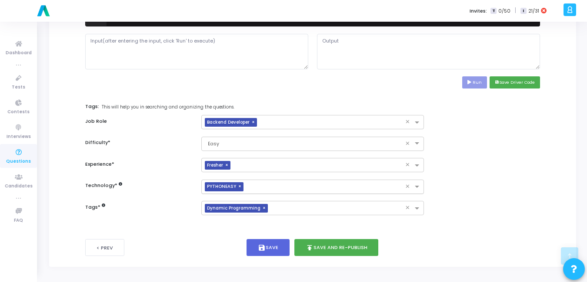
click at [239, 186] on span "×" at bounding box center [240, 187] width 5 height 9
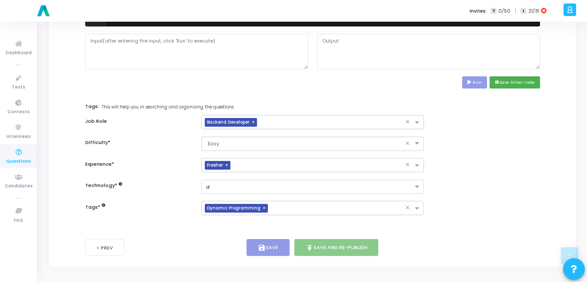
type input "dv"
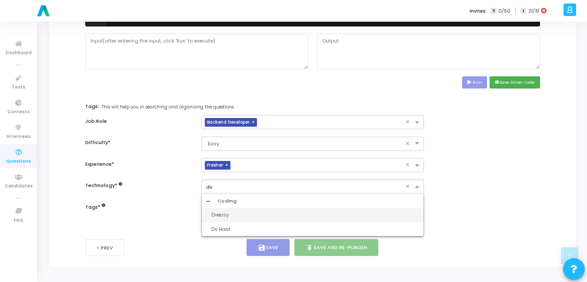
click at [226, 215] on div "Dveasy" at bounding box center [315, 215] width 208 height 7
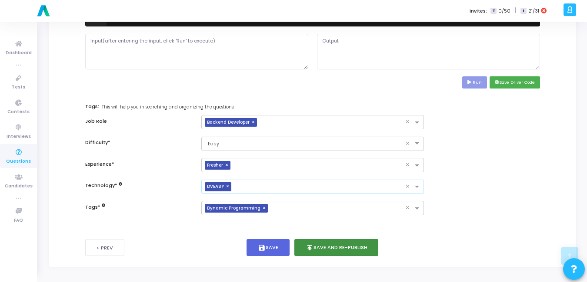
click at [327, 251] on button "publish Save and Re-publish" at bounding box center [336, 247] width 84 height 17
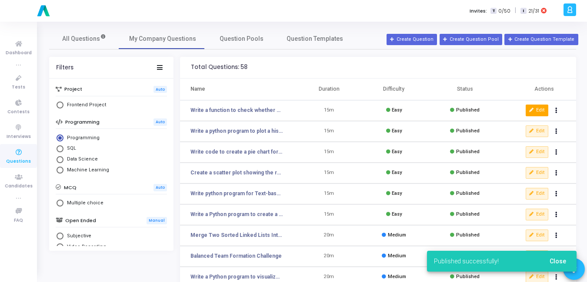
click at [533, 107] on button "Edit" at bounding box center [536, 110] width 23 height 11
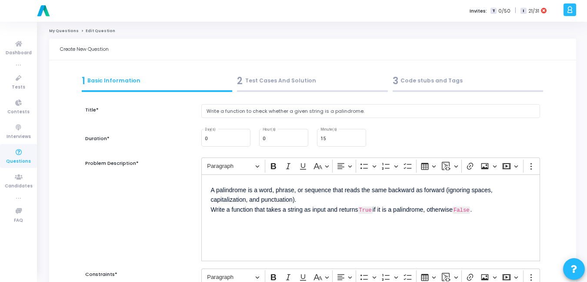
click at [413, 77] on div "3 Code stubs and Tags" at bounding box center [467, 81] width 151 height 14
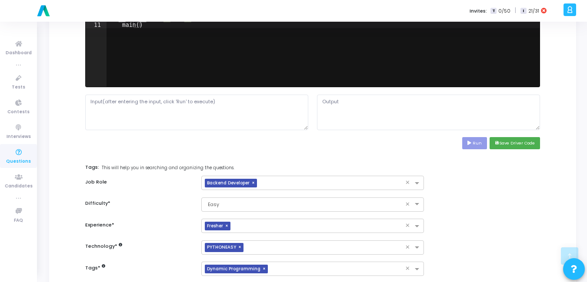
scroll to position [401, 0]
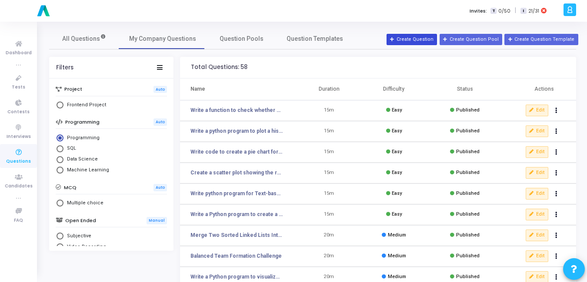
click at [428, 41] on button "Create Question" at bounding box center [411, 39] width 50 height 11
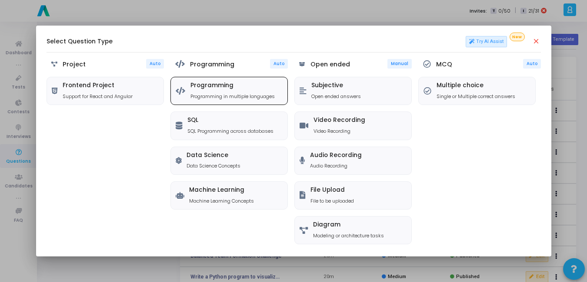
click at [236, 86] on h5 "Programming" at bounding box center [232, 85] width 84 height 7
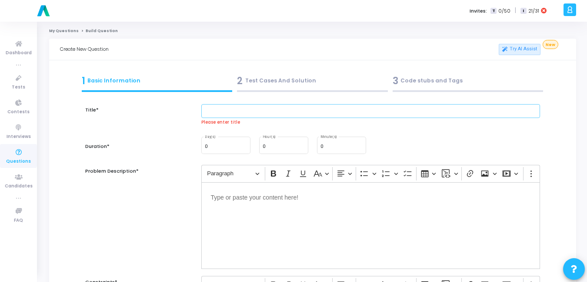
click at [253, 113] on input "text" at bounding box center [370, 111] width 339 height 14
paste input "Write a Python function that takes a list of numerical values and normalizes th…"
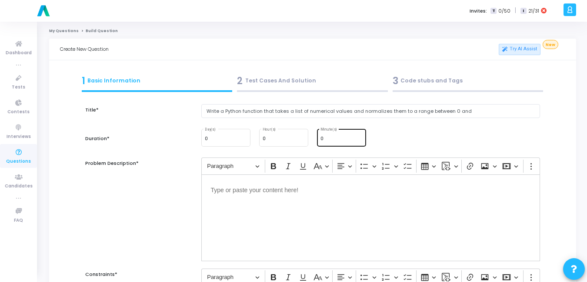
click at [341, 136] on input "0" at bounding box center [341, 138] width 42 height 5
click at [488, 113] on input "Write a Python function that takes a list of numerical values and normalizes th…" at bounding box center [370, 111] width 339 height 14
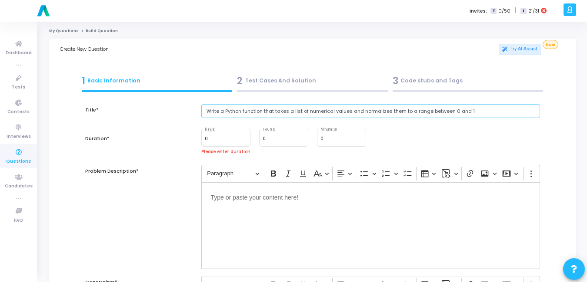
type input "Write a Python function that takes a list of numerical values and normalizes th…"
click at [327, 135] on div "0 Minute(s)" at bounding box center [341, 137] width 42 height 19
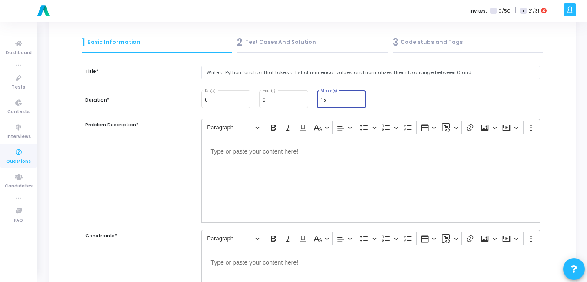
scroll to position [39, 0]
type input "15"
click at [286, 186] on div "Editor editing area: main" at bounding box center [370, 179] width 339 height 87
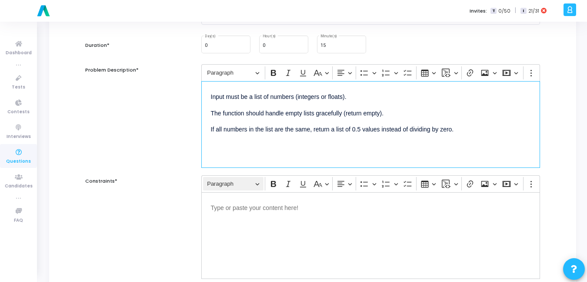
scroll to position [93, 0]
drag, startPoint x: 462, startPoint y: 136, endPoint x: 189, endPoint y: 85, distance: 277.7
click at [189, 85] on div "Problem Description* Rich Text Editor Paragraph Bold Italic Underline Basic sty…" at bounding box center [312, 117] width 463 height 104
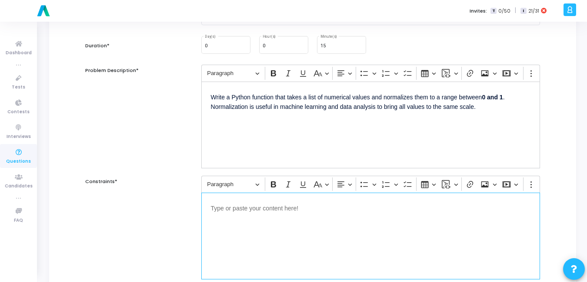
click at [253, 219] on div "Editor editing area: main" at bounding box center [370, 236] width 339 height 87
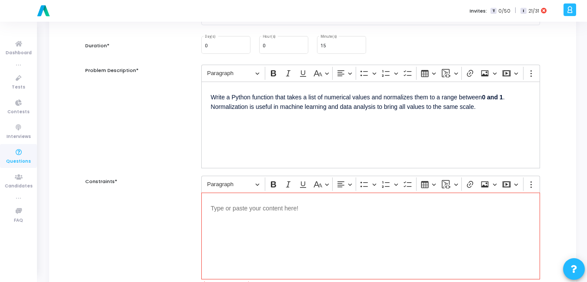
click at [259, 221] on div "Editor editing area: main" at bounding box center [370, 236] width 339 height 87
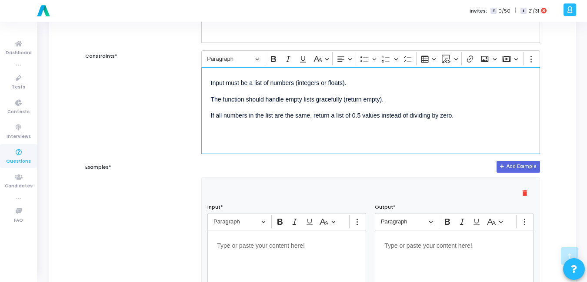
scroll to position [219, 0]
click at [268, 253] on div "Editor editing area: main" at bounding box center [286, 273] width 159 height 87
click at [454, 269] on div "Editor editing area: main" at bounding box center [454, 273] width 159 height 87
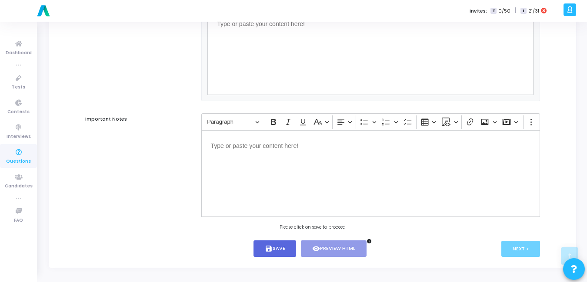
scroll to position [568, 0]
click at [280, 252] on button "save Save" at bounding box center [274, 248] width 43 height 17
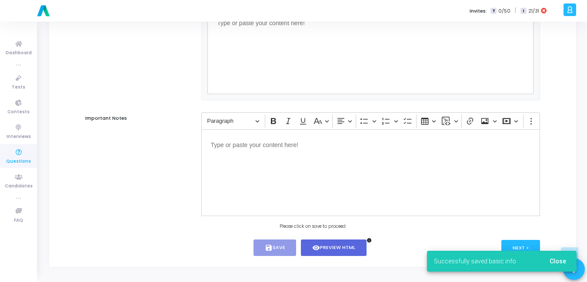
click at [555, 258] on span "Close" at bounding box center [557, 261] width 17 height 7
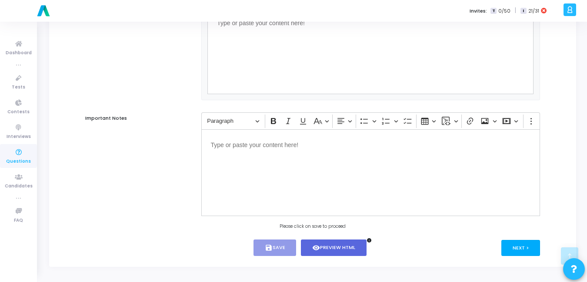
click at [520, 249] on button "Next >" at bounding box center [520, 248] width 39 height 16
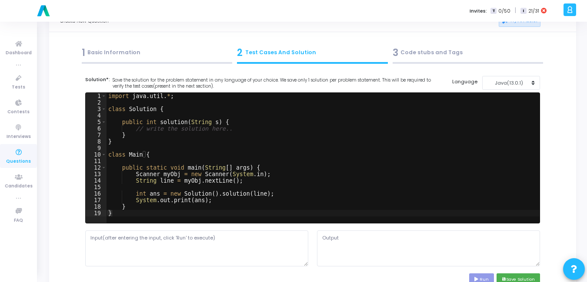
scroll to position [0, 0]
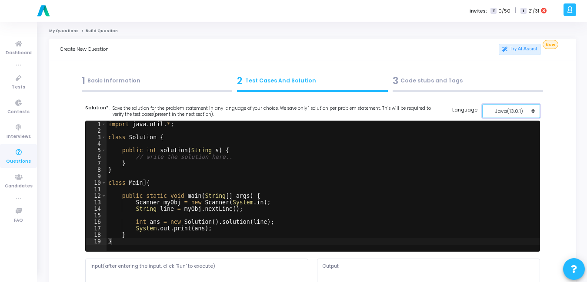
click at [511, 113] on div "Java(13.0.1)" at bounding box center [508, 111] width 43 height 7
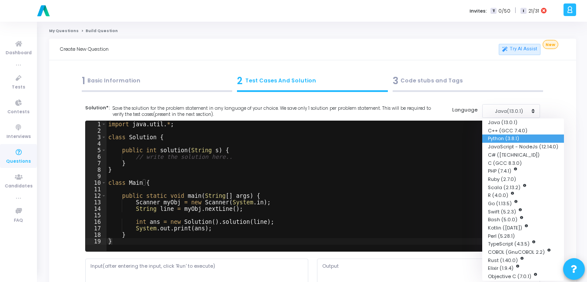
click at [498, 137] on button "Python (3.8.1)" at bounding box center [523, 139] width 82 height 8
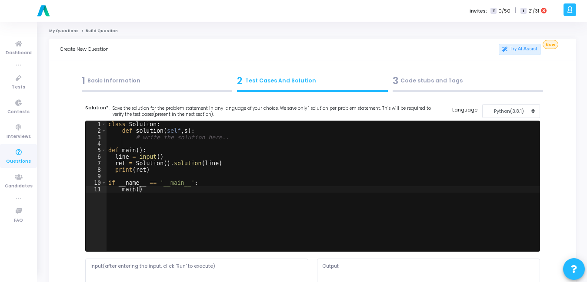
click at [302, 194] on div "class Solution : def solution ( self , s ) : # write the solution here.. def ma…" at bounding box center [322, 192] width 433 height 143
type textarea "if __name__ == '__main__': main()"
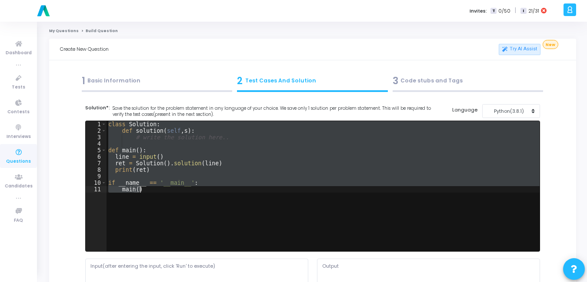
paste textarea
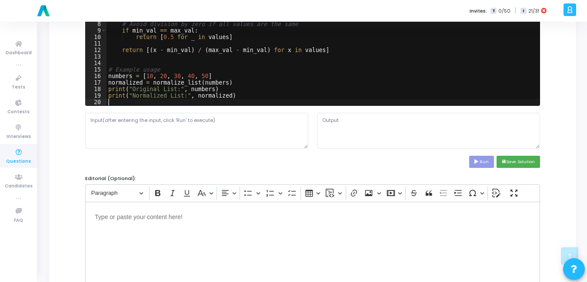
scroll to position [146, 0]
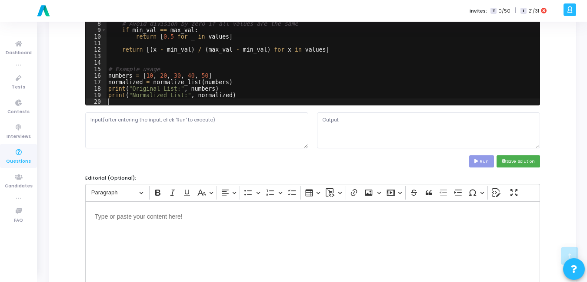
click at [156, 110] on cj-code-editor "Solution*: Save the solution for the problem statement in any language of your …" at bounding box center [312, 63] width 455 height 210
click at [148, 146] on textarea at bounding box center [196, 131] width 223 height 36
paste textarea "[10, 20, 30, 40, 50]"
type textarea "[10, 20, 30, 40, 50]"
click at [476, 159] on icon at bounding box center [477, 161] width 6 height 4
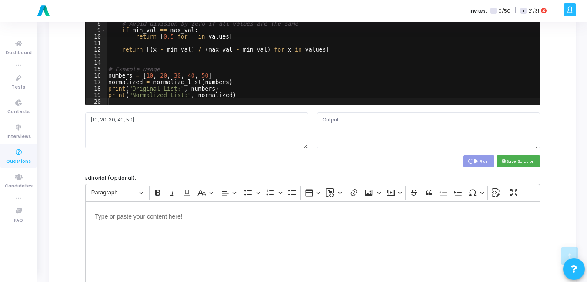
type textarea "Original List: [10, 20, 30, 40, 50] Normalized List: [0.0, 0.25, 0.5, 0.75, 1.0]"
click at [515, 161] on button "save Save Solution" at bounding box center [517, 162] width 43 height 12
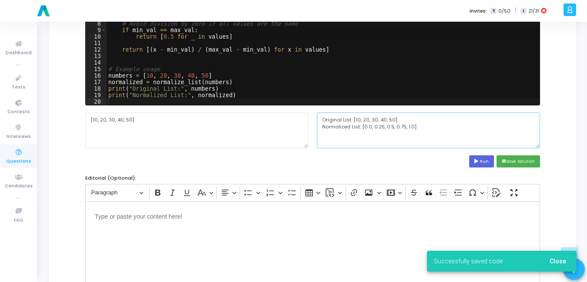
click at [445, 126] on textarea "Original List: [10, 20, 30, 40, 50] Normalized List: [0.0, 0.25, 0.5, 0.75, 1.0]" at bounding box center [428, 131] width 223 height 36
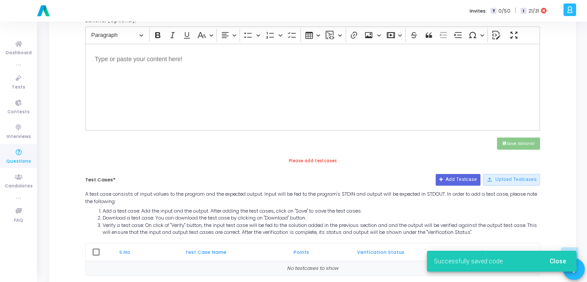
scroll to position [350, 0]
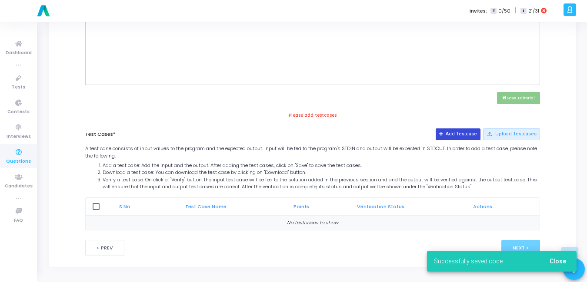
click at [452, 133] on button "Add Testcase" at bounding box center [457, 134] width 45 height 11
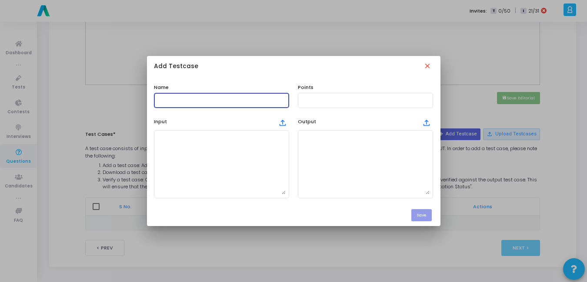
click at [217, 103] on input "text" at bounding box center [221, 100] width 128 height 6
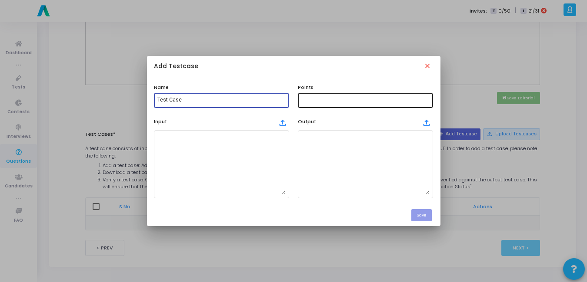
type input "Test Case"
click at [361, 100] on input "text" at bounding box center [365, 100] width 128 height 6
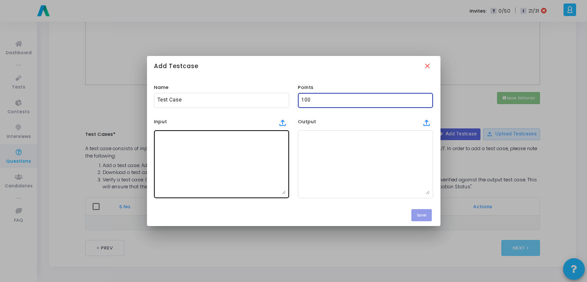
type input "100"
click at [241, 175] on textarea at bounding box center [221, 164] width 128 height 61
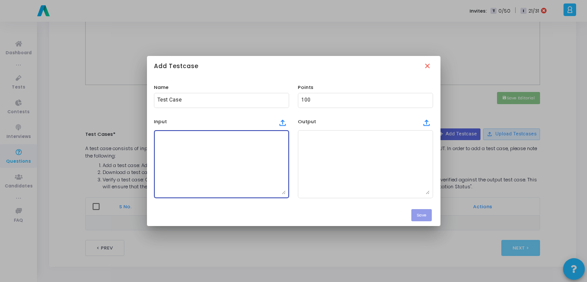
paste textarea "[10, 20, 30, 40, 50]"
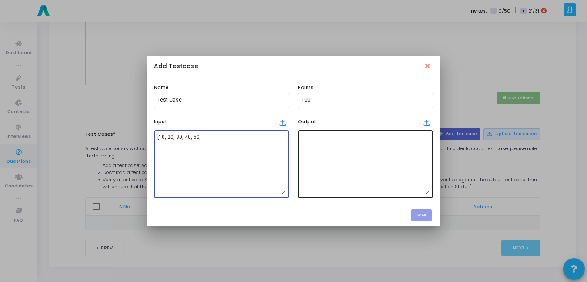
type textarea "[10, 20, 30, 40, 50]"
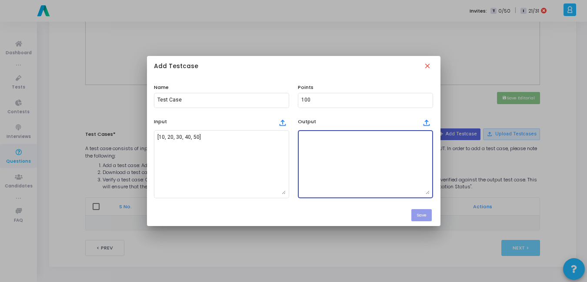
click at [362, 134] on textarea at bounding box center [365, 164] width 128 height 61
paste textarea "Original List: [10, 20, 30, 40, 50] Normalized List: [0.0, 0.25, 0.5, 0.75, 1.0]"
type textarea "Original List: [10, 20, 30, 40, 50] Normalized List: [0.0, 0.25, 0.5, 0.75, 1.0]"
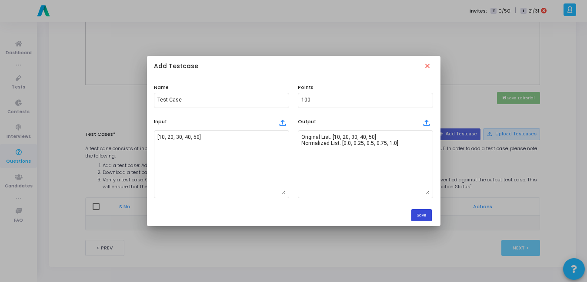
click at [422, 214] on button "Save" at bounding box center [421, 215] width 20 height 12
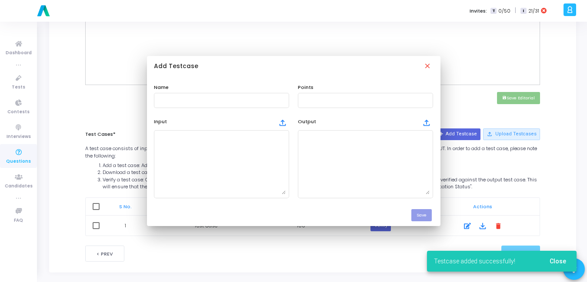
scroll to position [350, 0]
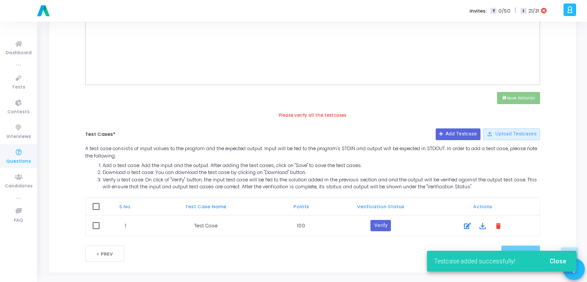
click at [94, 205] on span at bounding box center [96, 206] width 7 height 7
click at [96, 210] on input "checkbox" at bounding box center [96, 210] width 0 height 0
checkbox input "true"
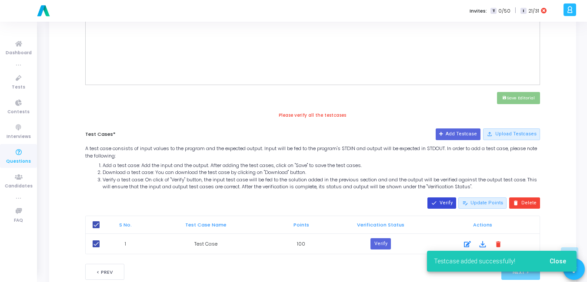
click at [439, 199] on button "done Verify" at bounding box center [441, 203] width 29 height 11
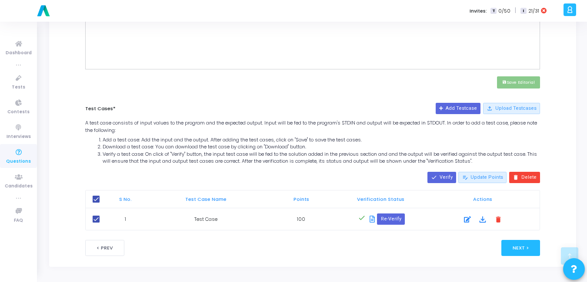
scroll to position [365, 0]
click at [519, 249] on button "Next >" at bounding box center [520, 248] width 39 height 16
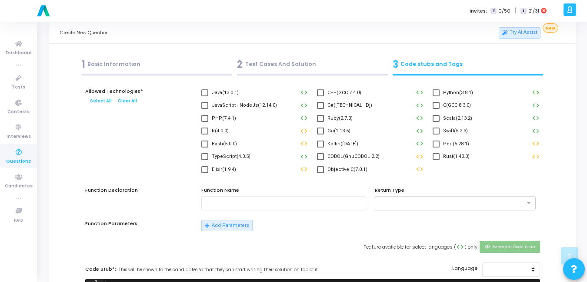
scroll to position [0, 0]
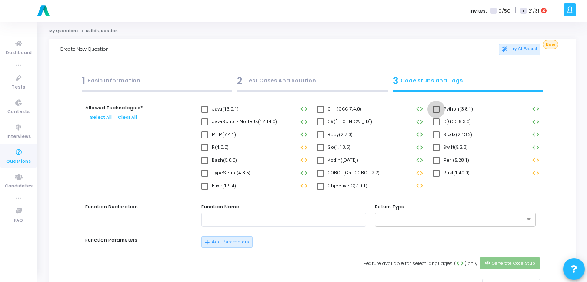
click at [439, 113] on label "Python(3.8.1)" at bounding box center [452, 109] width 40 height 10
click at [436, 113] on input "Python(3.8.1)" at bounding box center [435, 113] width 0 height 0
checkbox input "true"
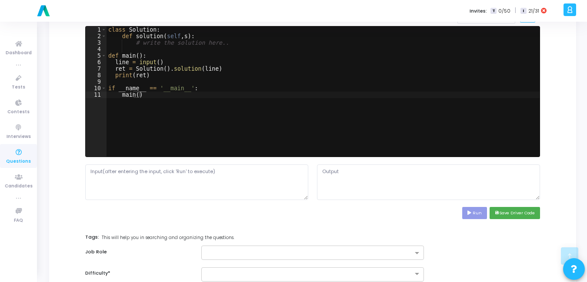
scroll to position [270, 0]
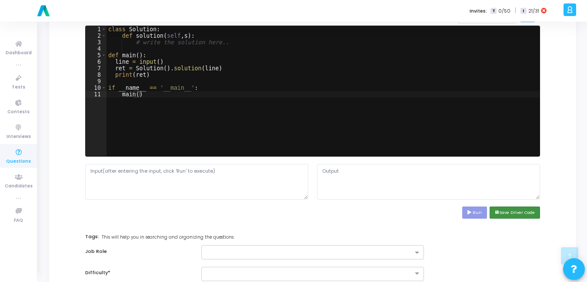
click at [510, 213] on button "save Save Driver Code" at bounding box center [514, 213] width 50 height 12
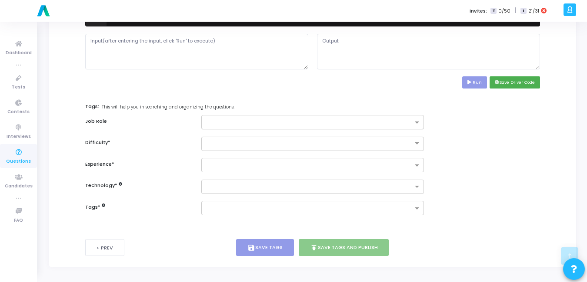
click at [251, 120] on input "text" at bounding box center [309, 123] width 207 height 7
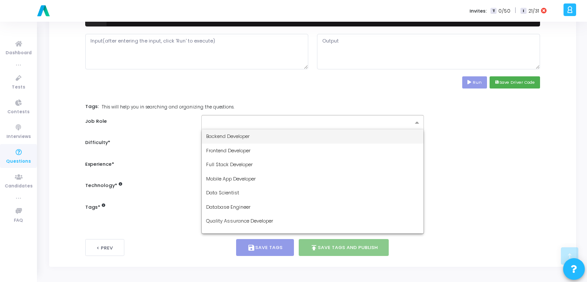
click at [240, 139] on span "Backend Developer" at bounding box center [227, 136] width 43 height 7
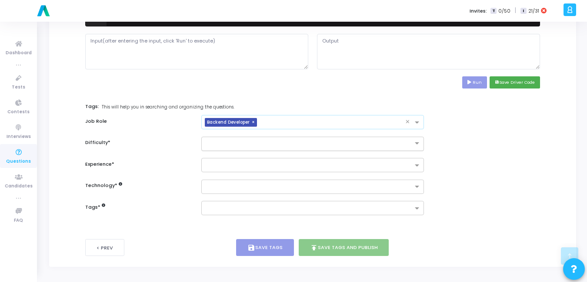
click at [236, 144] on input "text" at bounding box center [304, 143] width 196 height 7
click at [225, 162] on div "Easy" at bounding box center [313, 158] width 222 height 14
click at [223, 169] on input "text" at bounding box center [309, 166] width 207 height 7
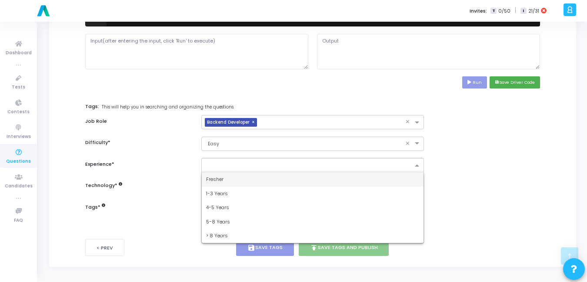
click at [218, 181] on span "Fresher" at bounding box center [214, 179] width 17 height 7
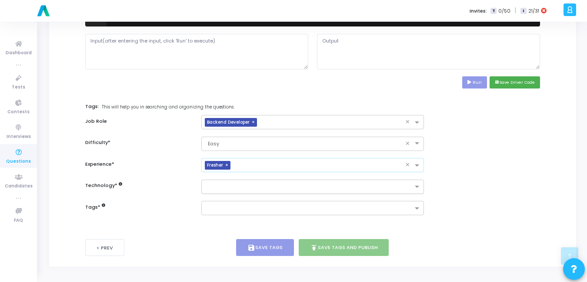
click at [216, 192] on div at bounding box center [309, 188] width 208 height 9
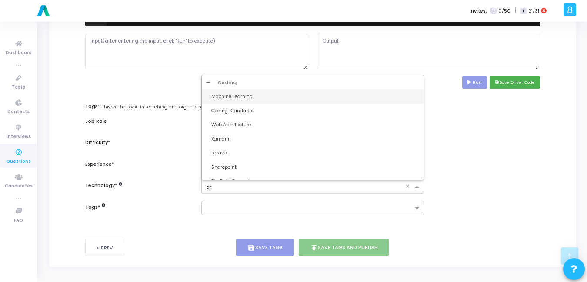
type input "art"
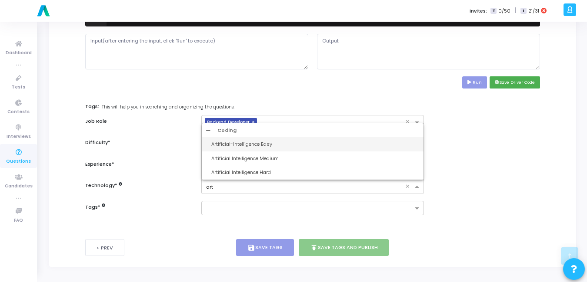
click at [232, 148] on div "Artificial-intelligence Easy" at bounding box center [315, 144] width 208 height 7
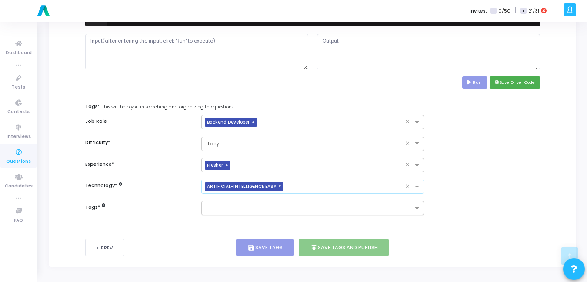
click at [240, 210] on input "text" at bounding box center [309, 209] width 207 height 7
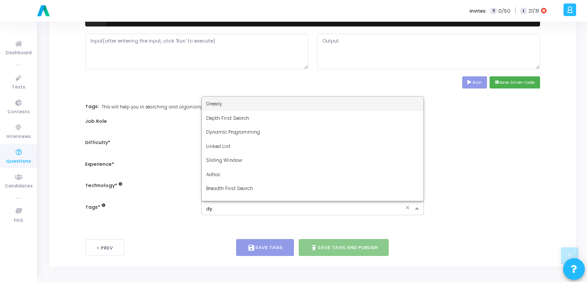
type input "dyn"
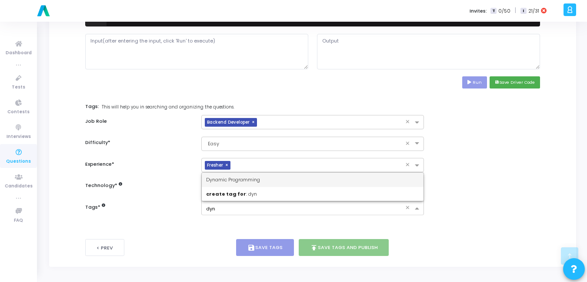
click at [223, 179] on span "Dynamic Programming" at bounding box center [233, 179] width 54 height 7
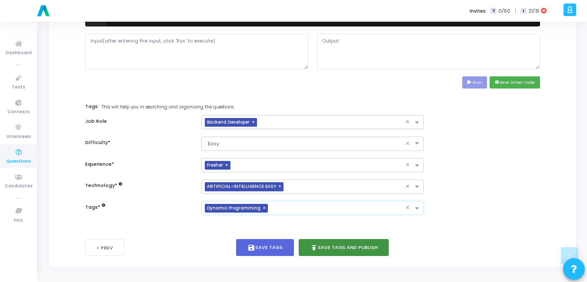
click at [326, 243] on button "publish Save Tags and Publish" at bounding box center [344, 247] width 90 height 17
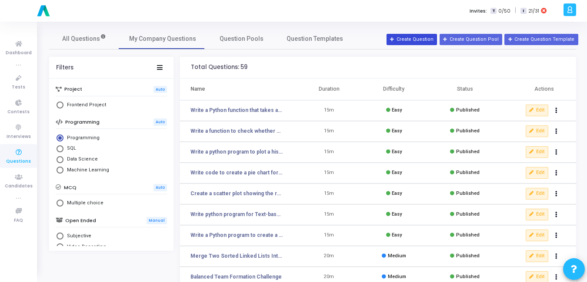
click at [431, 40] on button "Create Question" at bounding box center [411, 39] width 50 height 11
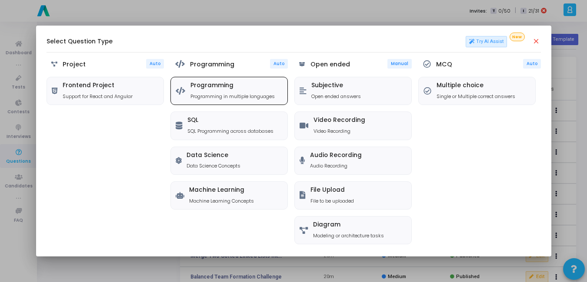
click at [204, 87] on h5 "Programming" at bounding box center [232, 85] width 84 height 7
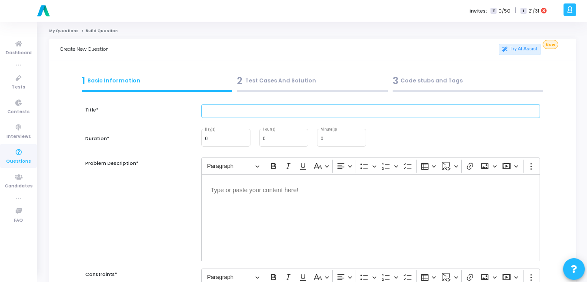
click at [319, 113] on input "text" at bounding box center [370, 111] width 339 height 14
paste input "Create a stacked bar chart comparing [DEMOGRAPHIC_DATA] and [DEMOGRAPHIC_DATA] …"
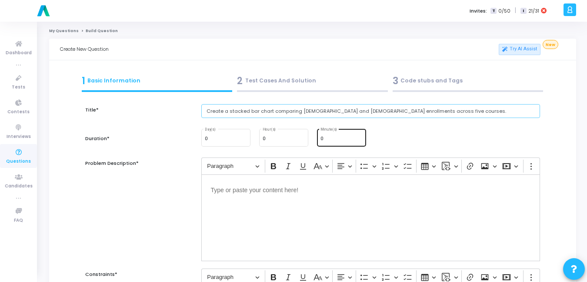
type input "Create a stacked bar chart comparing [DEMOGRAPHIC_DATA] and [DEMOGRAPHIC_DATA] …"
click at [331, 140] on input "0" at bounding box center [341, 138] width 42 height 5
type input "15"
click at [298, 182] on div "Editor editing area: main" at bounding box center [370, 218] width 339 height 87
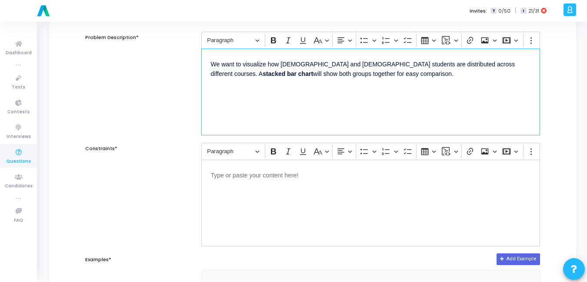
scroll to position [128, 0]
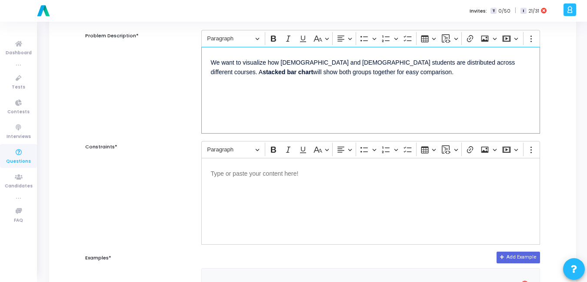
click at [263, 200] on div "Editor editing area: main" at bounding box center [370, 201] width 339 height 87
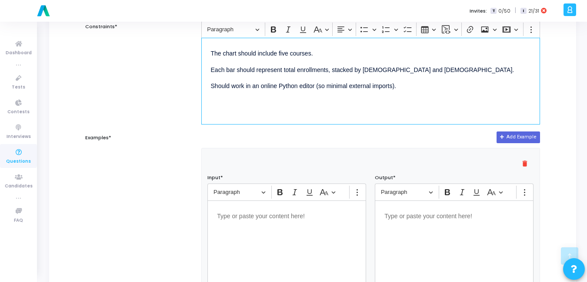
scroll to position [249, 0]
click at [276, 217] on p "Editor editing area: main" at bounding box center [287, 215] width 140 height 11
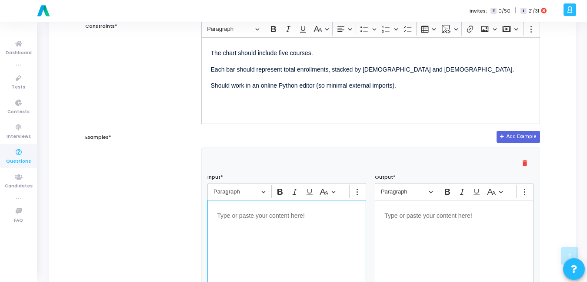
scroll to position [253, 0]
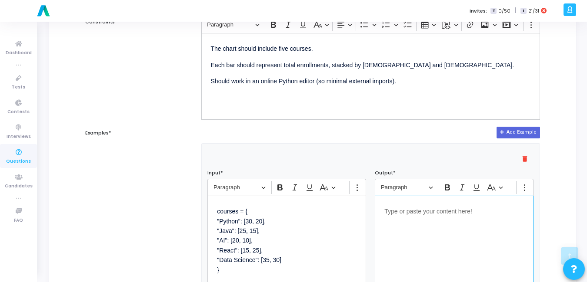
click at [437, 224] on div "Editor editing area: main" at bounding box center [454, 239] width 159 height 87
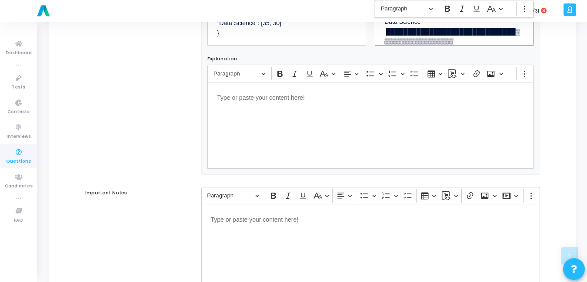
scroll to position [568, 0]
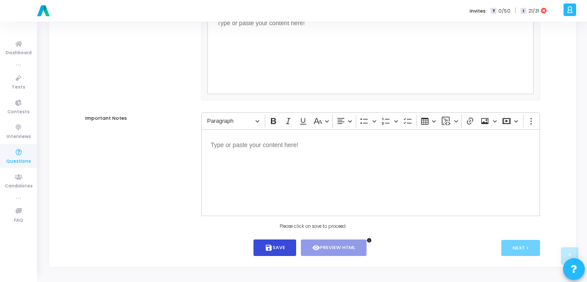
click at [272, 253] on button "save Save" at bounding box center [274, 248] width 43 height 17
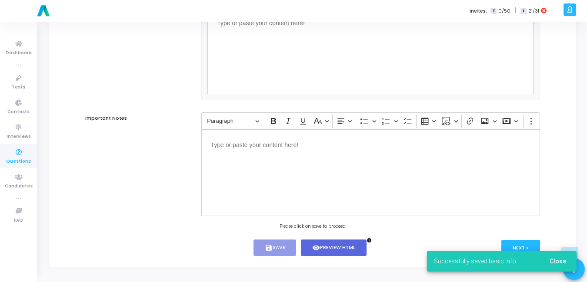
click at [564, 262] on span "Close" at bounding box center [557, 261] width 17 height 7
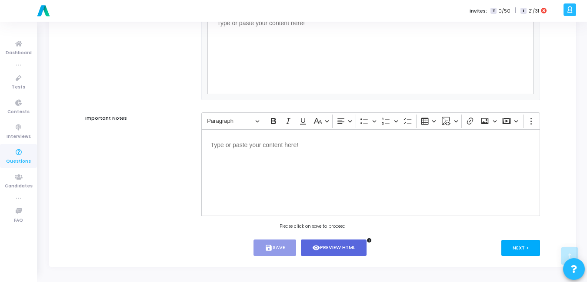
click at [527, 250] on button "Next >" at bounding box center [520, 248] width 39 height 16
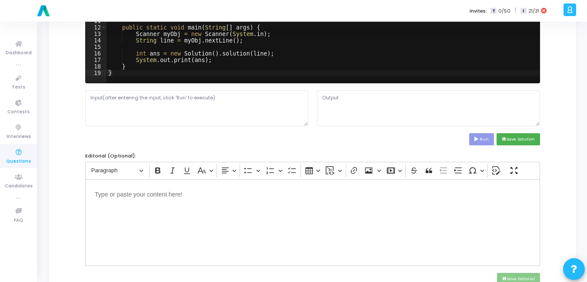
scroll to position [0, 0]
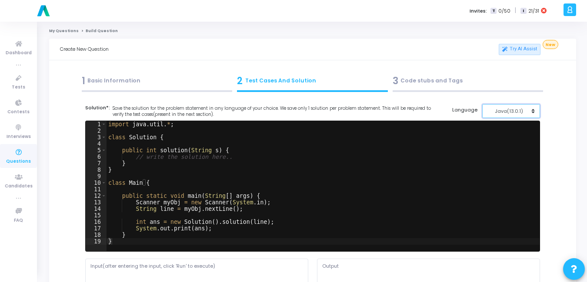
click at [516, 111] on div "Java(13.0.1)" at bounding box center [508, 111] width 43 height 7
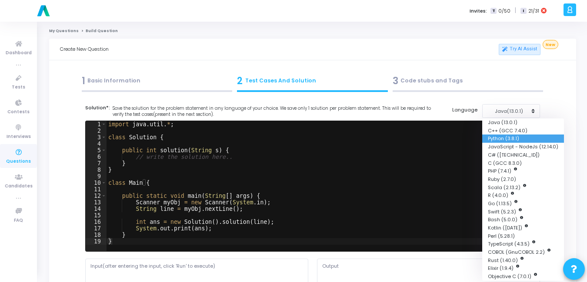
click at [502, 139] on button "Python (3.8.1)" at bounding box center [523, 139] width 82 height 8
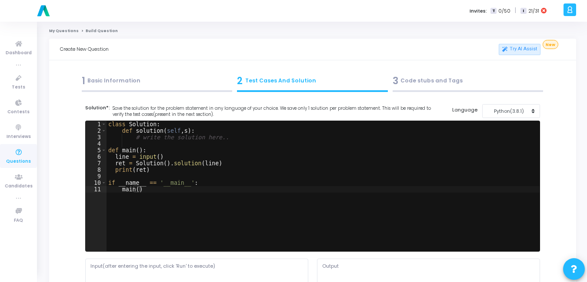
click at [332, 150] on div "class Solution : def solution ( self , s ) : # write the solution here.. def ma…" at bounding box center [322, 192] width 433 height 143
type textarea "if __name__ == '__main__': main()"
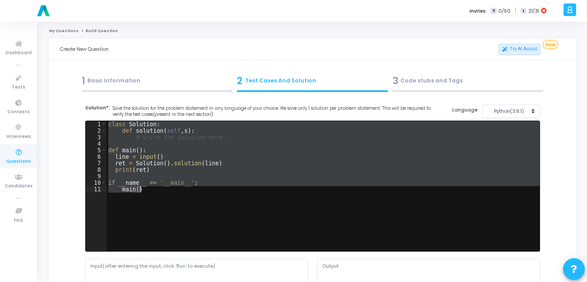
paste textarea
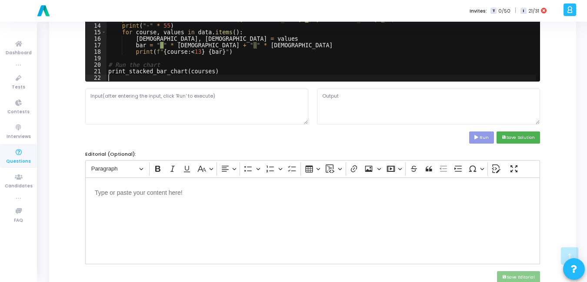
scroll to position [173, 0]
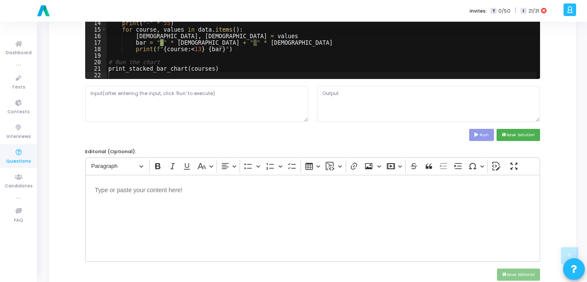
drag, startPoint x: 204, startPoint y: 122, endPoint x: 205, endPoint y: 111, distance: 11.4
click at [204, 115] on cj-code-editor "Solution*: Save the solution for the problem statement in any language of your …" at bounding box center [312, 36] width 455 height 210
click at [206, 110] on textarea at bounding box center [196, 104] width 223 height 36
paste textarea "Course Enrollments ([DEMOGRAPHIC_DATA]=█, [DEMOGRAPHIC_DATA]=▒) ---------------…"
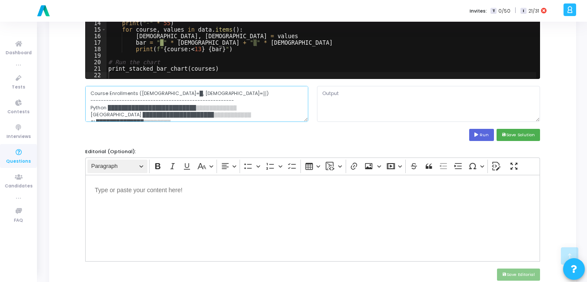
paste textarea "courses = { "Python": [30, 20], "Java": [25, 15], "AI": [20, 10], "React": [15,…"
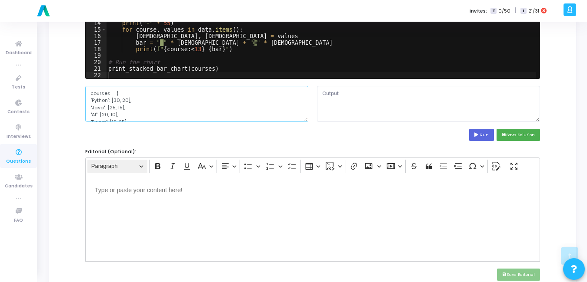
type textarea "courses = { "Python": [30, 20], "Java": [25, 15], "AI": [20, 10], "React": [15,…"
click at [480, 134] on button "Run" at bounding box center [481, 135] width 25 height 12
type textarea "Course Enrollments ([DEMOGRAPHIC_DATA]=█, [DEMOGRAPHIC_DATA]=▒) ---------------…"
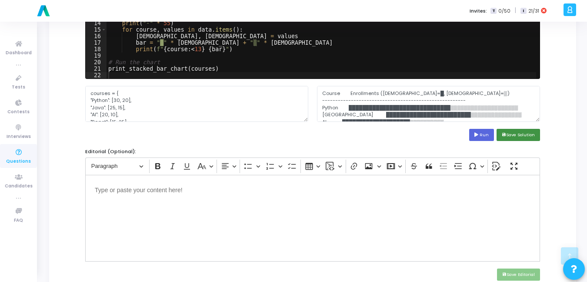
click at [527, 137] on button "save Save Solution" at bounding box center [517, 135] width 43 height 12
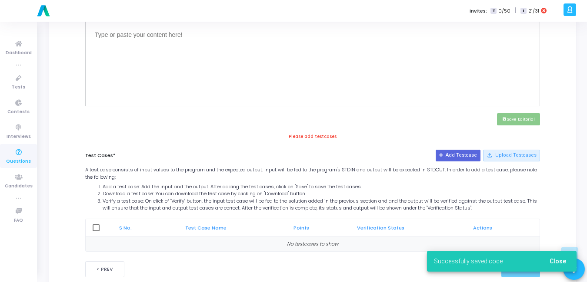
scroll to position [350, 0]
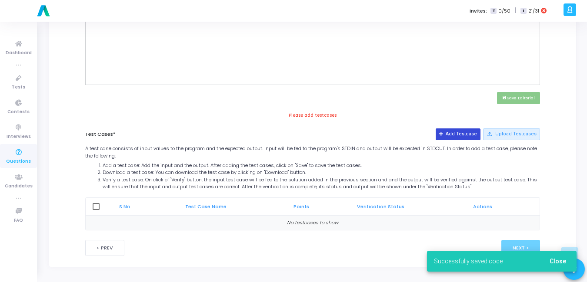
click at [451, 133] on button "Add Testcase" at bounding box center [457, 134] width 45 height 11
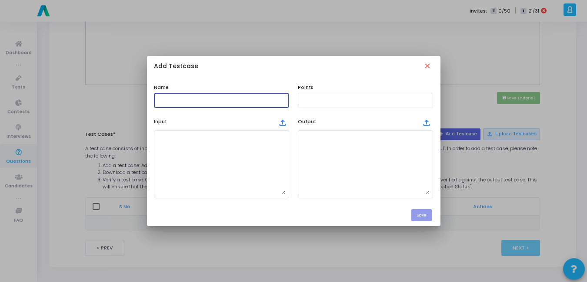
click at [227, 102] on input "text" at bounding box center [221, 100] width 128 height 6
type input "Test Case"
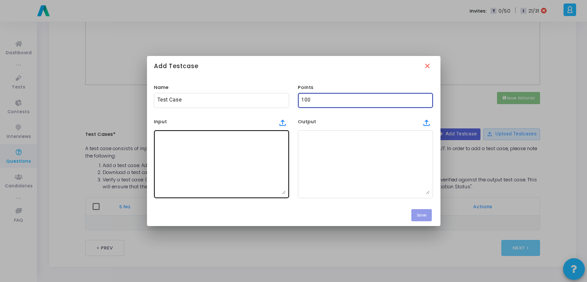
type input "100"
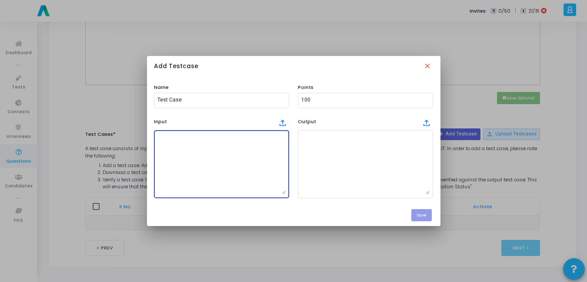
click at [214, 152] on textarea at bounding box center [221, 164] width 128 height 61
paste textarea "courses = { "Python": [30, 20], "Java": [25, 15], "AI": [20, 10], "React": [15,…"
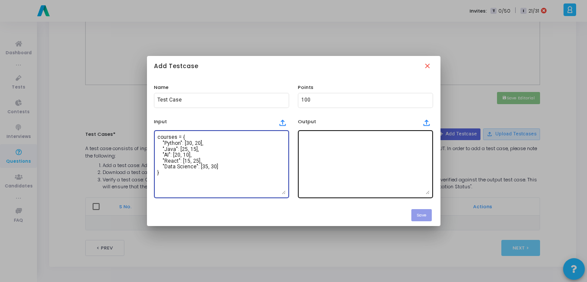
type textarea "courses = { "Python": [30, 20], "Java": [25, 15], "AI": [20, 10], "React": [15,…"
click at [342, 169] on textarea at bounding box center [365, 164] width 128 height 61
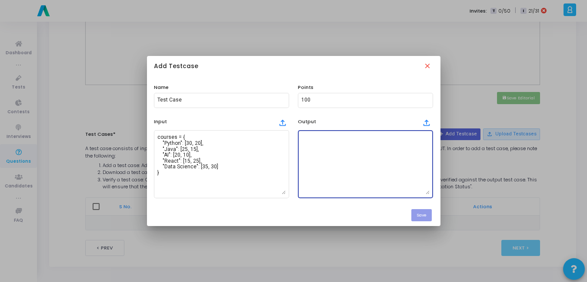
paste textarea "Course Enrollments ([DEMOGRAPHIC_DATA]=█, [DEMOGRAPHIC_DATA]=▒) ---------------…"
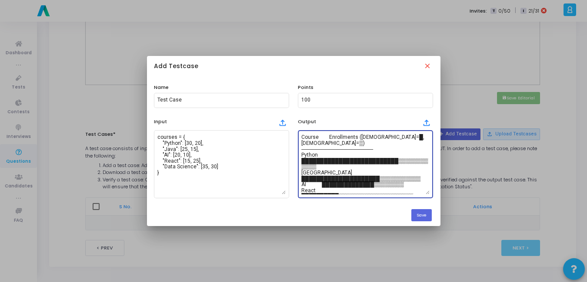
scroll to position [23, 0]
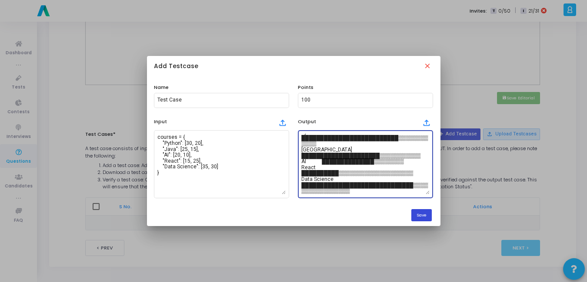
type textarea "Course Enrollments ([DEMOGRAPHIC_DATA]=█, [DEMOGRAPHIC_DATA]=▒) ---------------…"
click at [422, 214] on button "Save" at bounding box center [421, 215] width 20 height 12
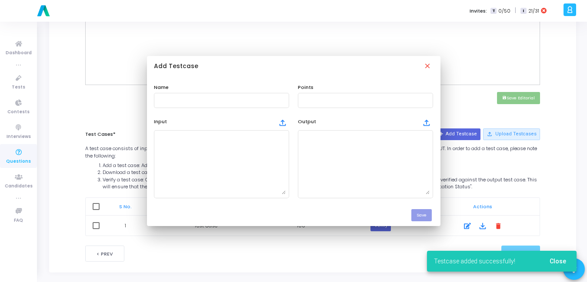
scroll to position [350, 0]
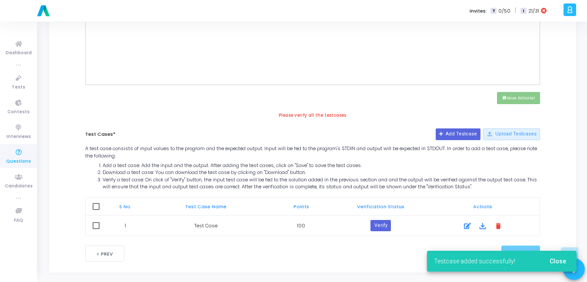
click at [95, 209] on span at bounding box center [96, 206] width 7 height 7
click at [96, 210] on input "checkbox" at bounding box center [96, 210] width 0 height 0
checkbox input "true"
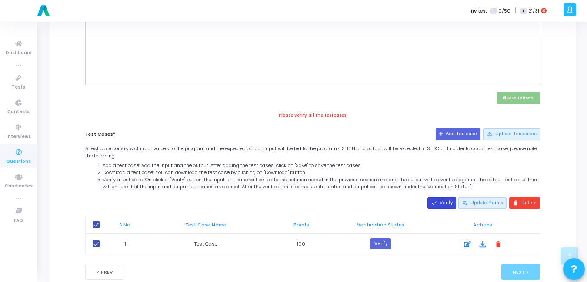
click at [452, 209] on button "done Verify" at bounding box center [441, 203] width 29 height 11
click at [373, 249] on div "close Re-Verify" at bounding box center [380, 245] width 83 height 15
click at [373, 243] on icon at bounding box center [371, 245] width 5 height 7
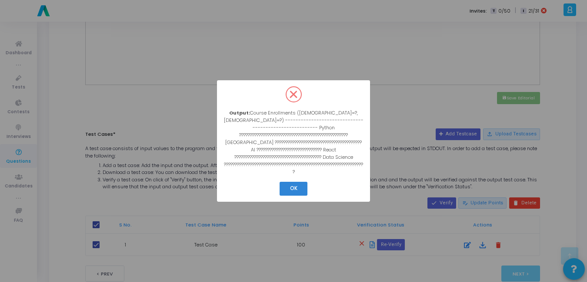
scroll to position [179, 0]
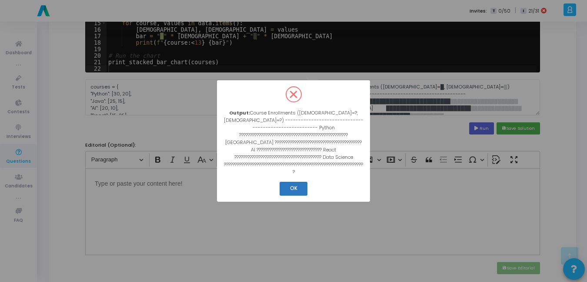
click at [289, 183] on button "OK" at bounding box center [293, 189] width 28 height 14
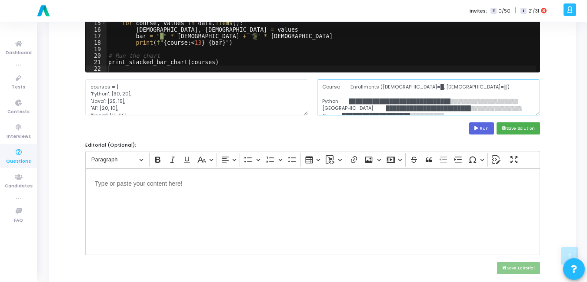
click at [430, 105] on textarea "Course Enrollments ([DEMOGRAPHIC_DATA]=█, [DEMOGRAPHIC_DATA]=▒) ---------------…" at bounding box center [428, 98] width 223 height 36
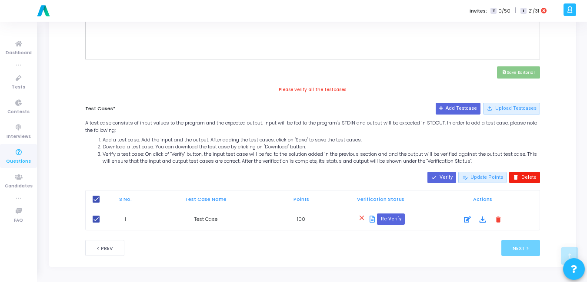
click at [528, 181] on button "delete Delete" at bounding box center [524, 177] width 31 height 11
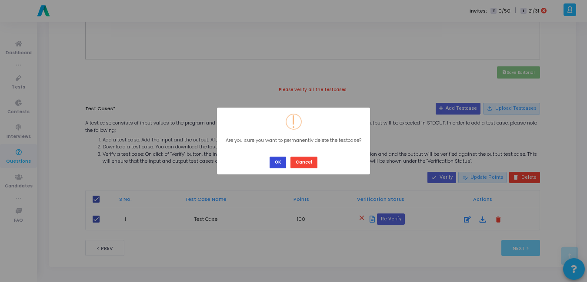
click at [279, 164] on button "OK" at bounding box center [277, 163] width 17 height 12
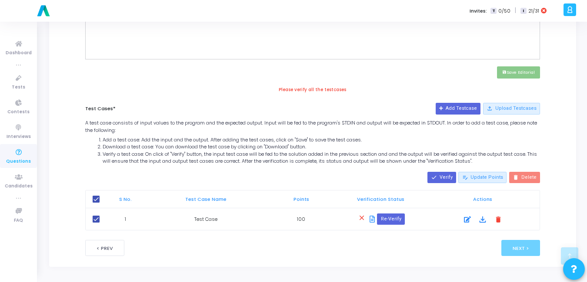
checkbox input "false"
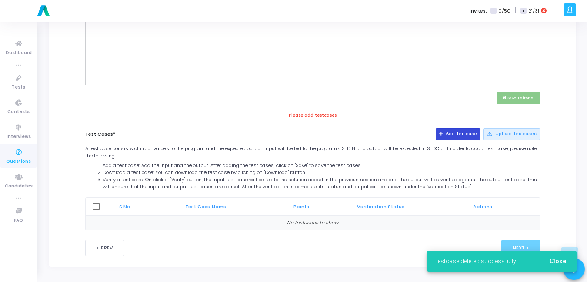
click at [470, 132] on button "Add Testcase" at bounding box center [457, 134] width 45 height 11
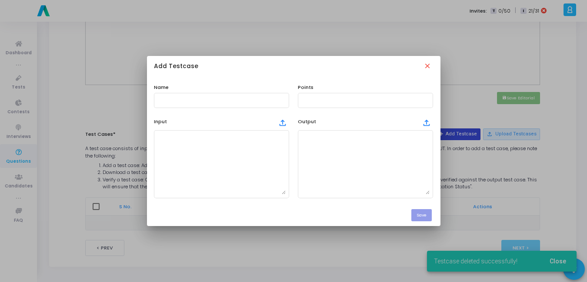
scroll to position [0, 0]
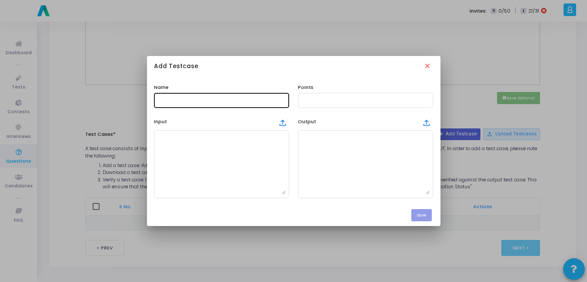
click at [204, 106] on div at bounding box center [221, 100] width 128 height 16
type input "Test Case"
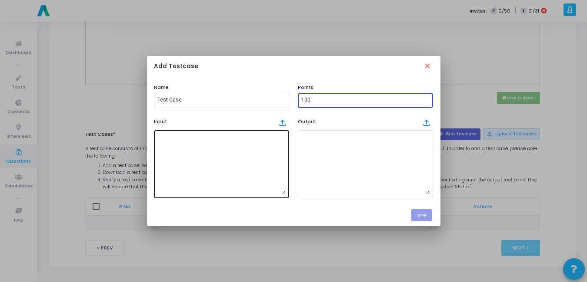
type input "100"
click at [243, 164] on textarea at bounding box center [221, 164] width 128 height 61
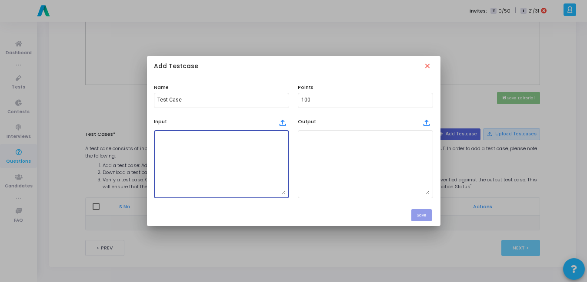
paste textarea "courses = { "Python": [30, 20], "Java": [25, 15], "AI": [20, 10], "React": [15,…"
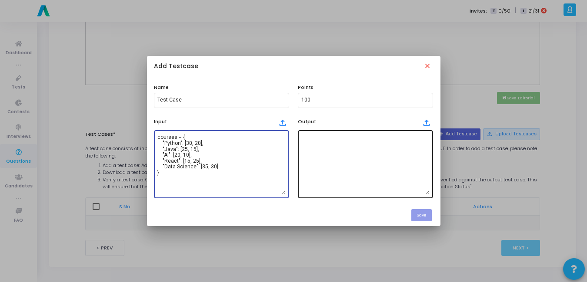
type textarea "courses = { "Python": [30, 20], "Java": [25, 15], "AI": [20, 10], "React": [15,…"
click at [353, 168] on textarea at bounding box center [365, 164] width 128 height 61
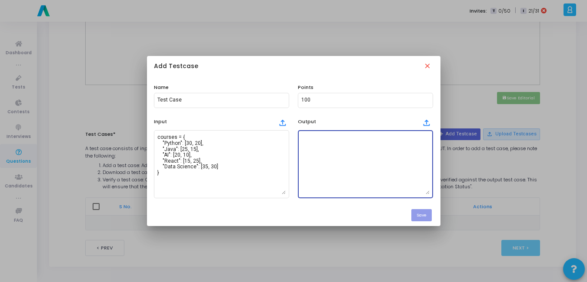
paste textarea "Course Enrollments ([DEMOGRAPHIC_DATA]=█, [DEMOGRAPHIC_DATA]=▒) ---------------…"
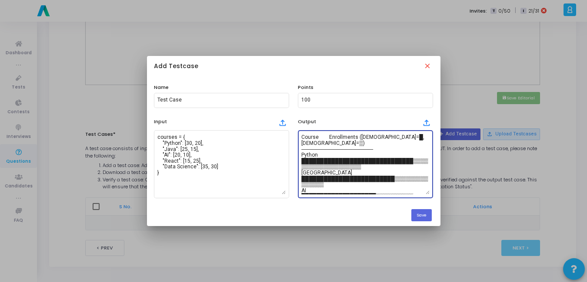
scroll to position [40, 0]
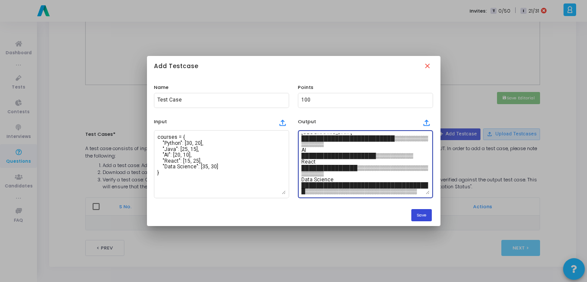
type textarea "Course Enrollments ([DEMOGRAPHIC_DATA]=█, [DEMOGRAPHIC_DATA]=▒) ---------------…"
click at [425, 216] on button "Save" at bounding box center [421, 215] width 20 height 12
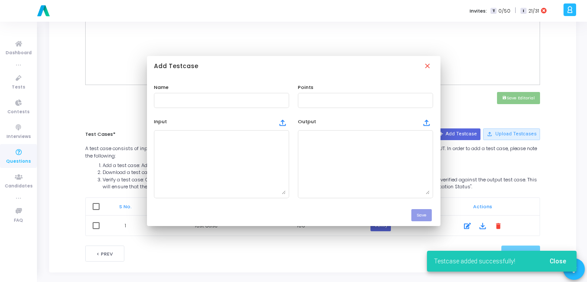
scroll to position [350, 0]
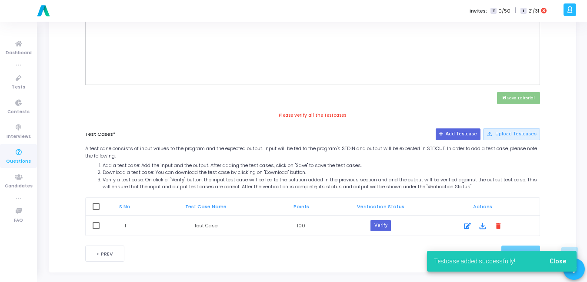
click at [96, 205] on span at bounding box center [96, 206] width 7 height 7
click at [96, 210] on input "checkbox" at bounding box center [96, 210] width 0 height 0
checkbox input "true"
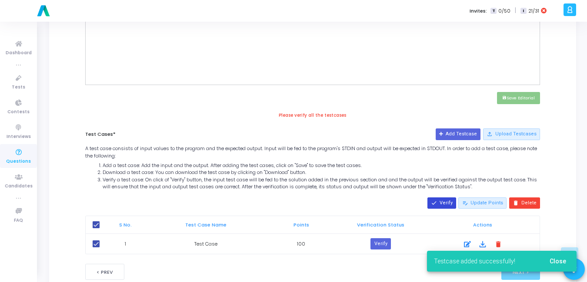
click at [448, 204] on button "done Verify" at bounding box center [441, 203] width 29 height 11
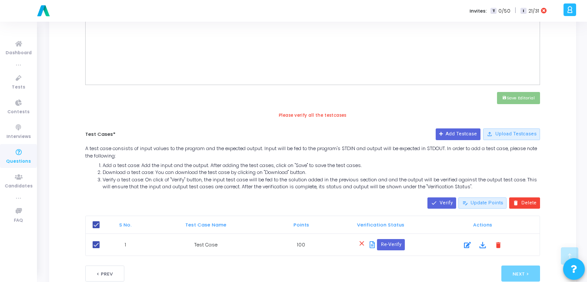
drag, startPoint x: 22, startPoint y: 155, endPoint x: 205, endPoint y: 149, distance: 183.5
click at [205, 149] on div "A test case consists of input values to the program and the expected output. In…" at bounding box center [312, 168] width 455 height 46
click at [16, 162] on span "Questions" at bounding box center [18, 161] width 25 height 7
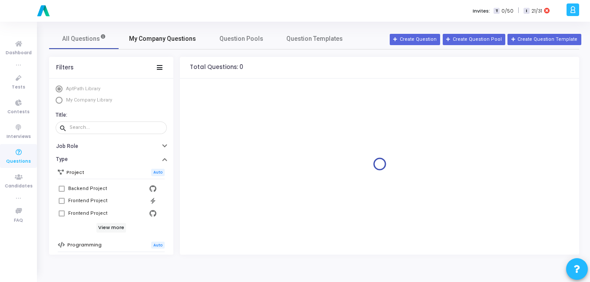
click at [167, 44] on link "My Company Questions" at bounding box center [163, 38] width 88 height 21
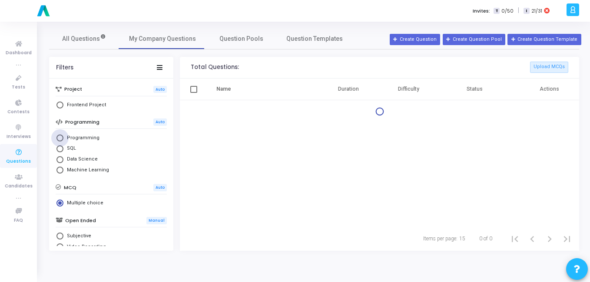
click at [60, 138] on span "Select Library" at bounding box center [59, 138] width 7 height 7
click at [60, 138] on input "Programming" at bounding box center [59, 138] width 7 height 7
radio input "true"
radio input "false"
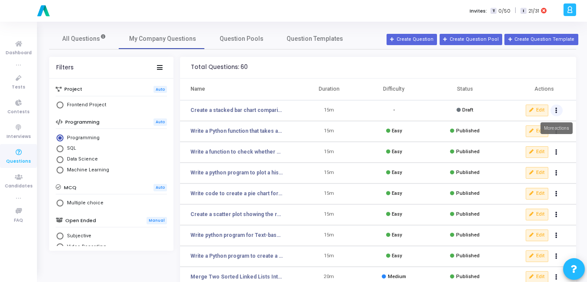
click at [556, 110] on icon "Actions" at bounding box center [556, 111] width 2 height 4
click at [527, 145] on button "delete Delete" at bounding box center [528, 143] width 67 height 14
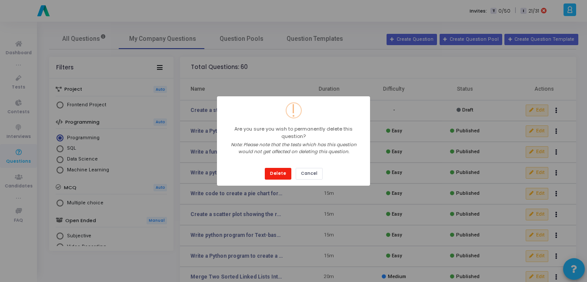
click at [282, 173] on button "Delete" at bounding box center [278, 174] width 27 height 12
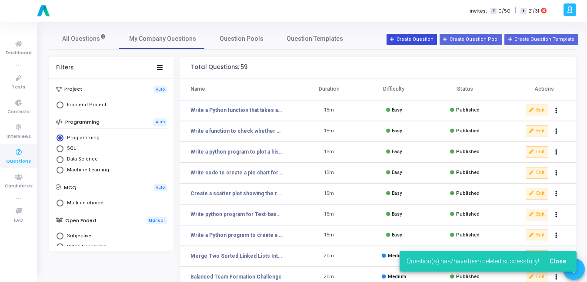
click at [424, 41] on button "Create Question" at bounding box center [411, 39] width 50 height 11
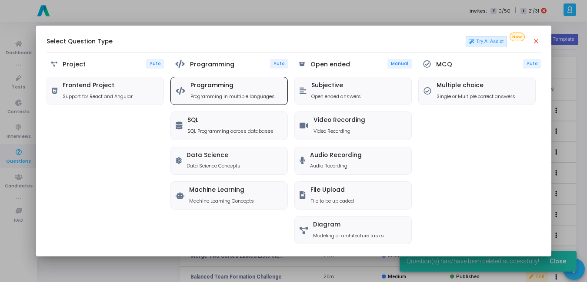
click at [207, 93] on p "Programming in multiple languages" at bounding box center [232, 96] width 84 height 7
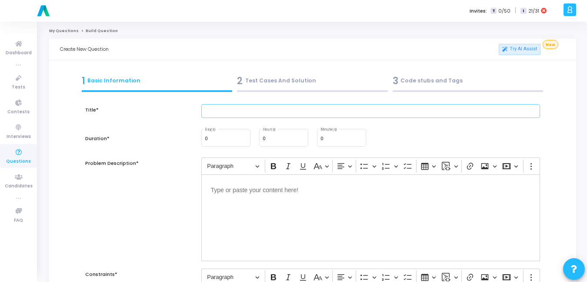
click at [239, 108] on input "text" at bounding box center [370, 111] width 339 height 14
paste input "Create a stacked bar chart comparing [DEMOGRAPHIC_DATA] and [DEMOGRAPHIC_DATA] …"
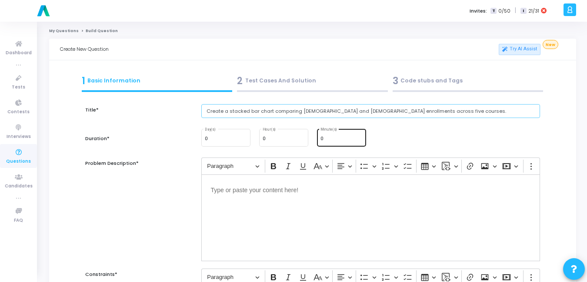
type input "Create a stacked bar chart comparing [DEMOGRAPHIC_DATA] and [DEMOGRAPHIC_DATA] …"
click at [335, 134] on div "0 Minute(s)" at bounding box center [341, 137] width 42 height 19
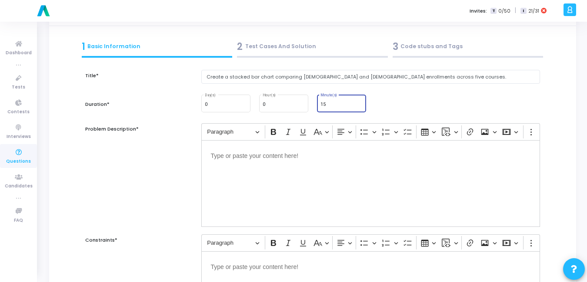
type input "15"
click at [296, 164] on div "Editor editing area: main" at bounding box center [370, 183] width 339 height 87
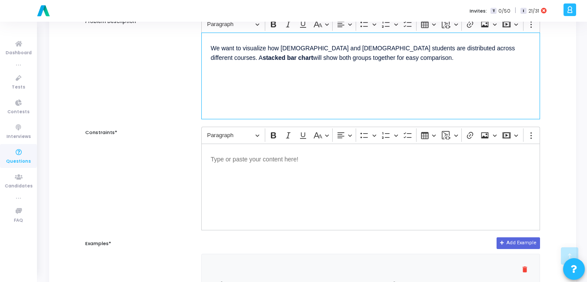
scroll to position [145, 0]
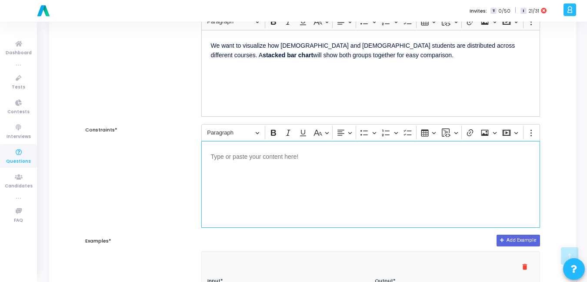
click at [287, 190] on div "Editor editing area: main" at bounding box center [370, 184] width 339 height 87
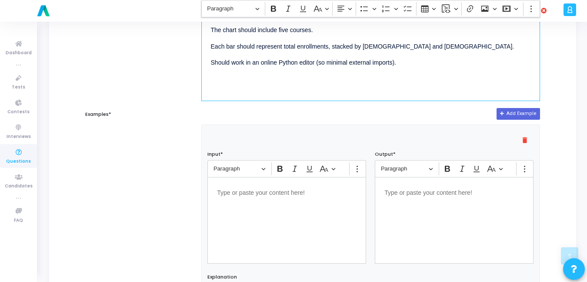
scroll to position [272, 0]
click at [277, 211] on div "Editor editing area: main" at bounding box center [286, 220] width 159 height 87
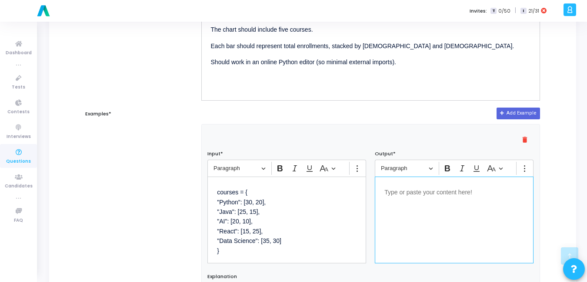
click at [449, 216] on div "Editor editing area: main" at bounding box center [454, 220] width 159 height 87
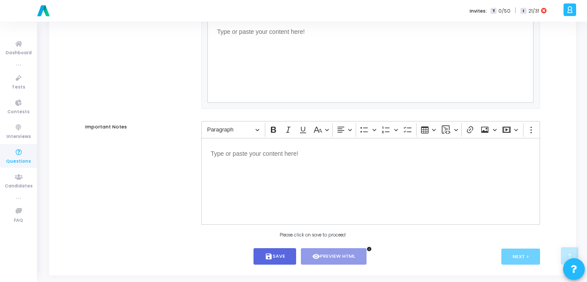
scroll to position [568, 0]
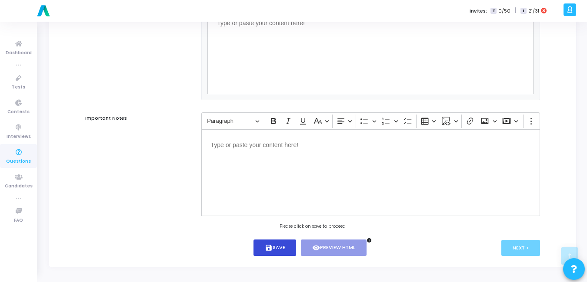
click at [279, 251] on button "save Save" at bounding box center [274, 248] width 43 height 17
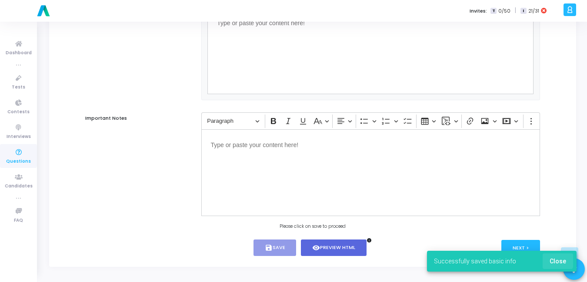
click at [556, 259] on span "Close" at bounding box center [557, 261] width 17 height 7
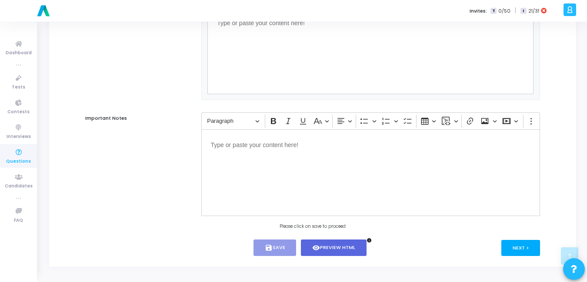
click at [525, 249] on button "Next >" at bounding box center [520, 248] width 39 height 16
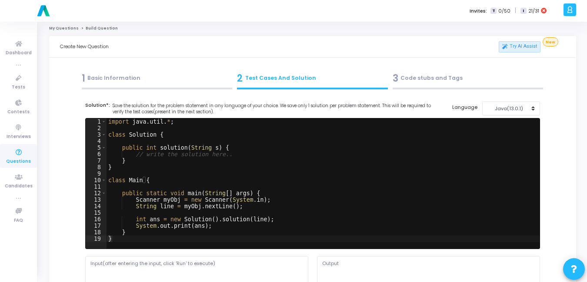
scroll to position [0, 0]
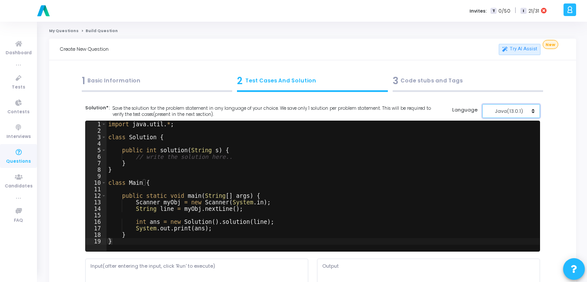
click at [514, 115] on div "Java(13.0.1)" at bounding box center [508, 111] width 43 height 7
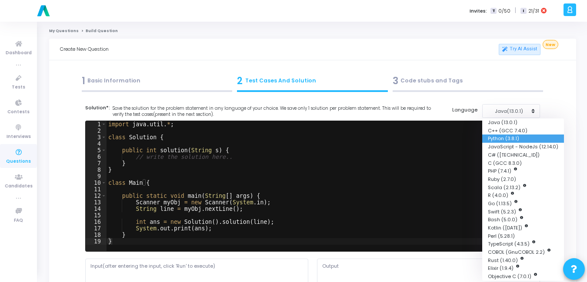
click at [510, 136] on button "Python (3.8.1)" at bounding box center [523, 139] width 82 height 8
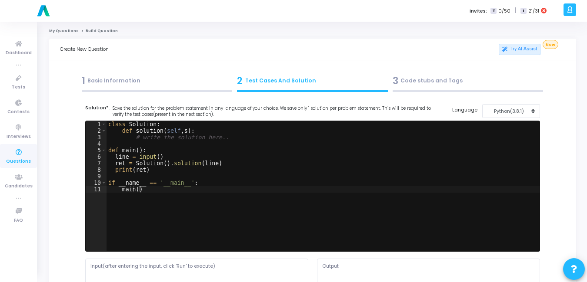
click at [306, 144] on div "class Solution : def solution ( self , s ) : # write the solution here.. def ma…" at bounding box center [322, 192] width 433 height 143
type textarea "if __name__ == '__main__': main()"
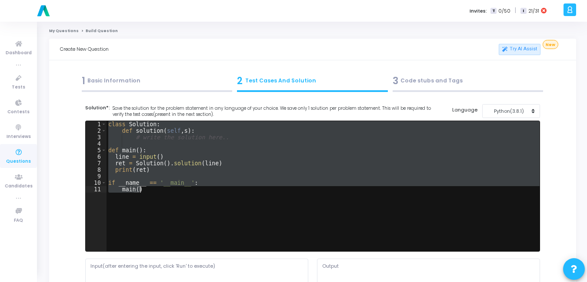
paste textarea
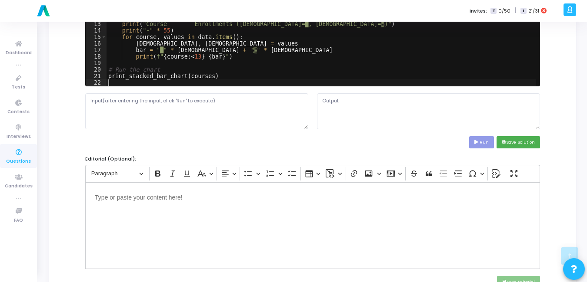
scroll to position [168, 0]
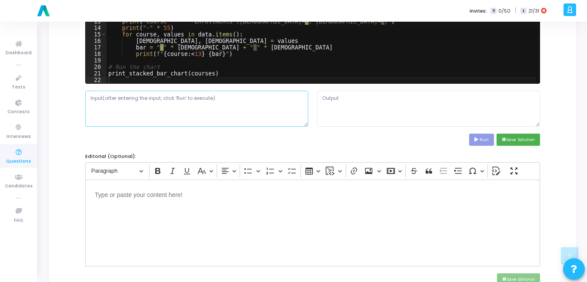
click at [148, 117] on textarea at bounding box center [196, 109] width 223 height 36
paste textarea "courses = { "Python": [30, 20], "Java": [25, 15], "AI": [20, 10], "React": [15,…"
type textarea "courses = { "Python": [30, 20], "Java": [25, 15], "AI": [20, 10], "React": [15,…"
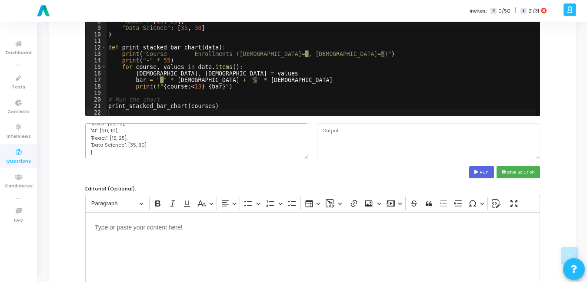
scroll to position [0, 0]
click at [343, 143] on textarea at bounding box center [428, 141] width 223 height 36
click at [485, 172] on button "Run" at bounding box center [481, 172] width 25 height 12
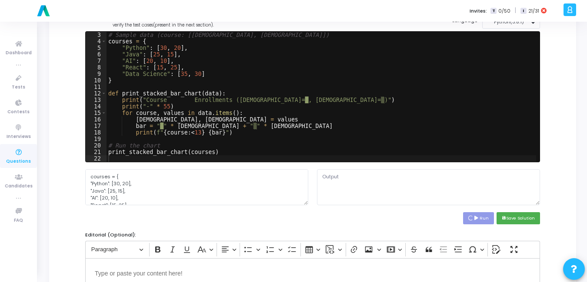
scroll to position [126, 0]
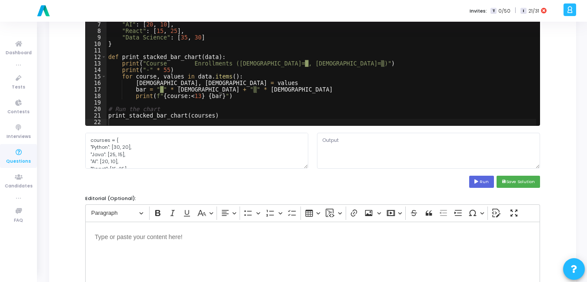
type textarea "Course Enrollments ([DEMOGRAPHIC_DATA]=█, [DEMOGRAPHIC_DATA]=▒) ---------------…"
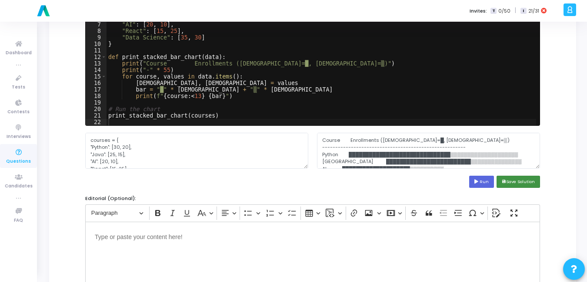
click at [515, 178] on button "save Save Solution" at bounding box center [517, 182] width 43 height 12
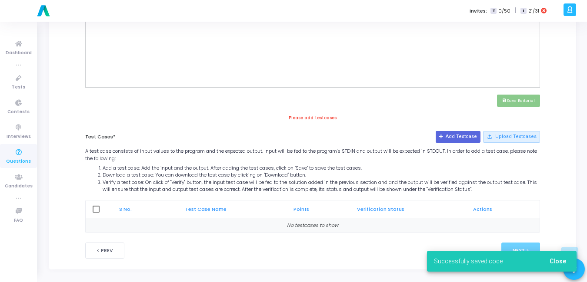
scroll to position [350, 0]
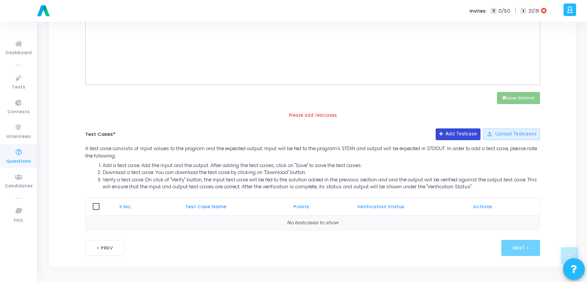
click at [455, 134] on button "Add Testcase" at bounding box center [457, 134] width 45 height 11
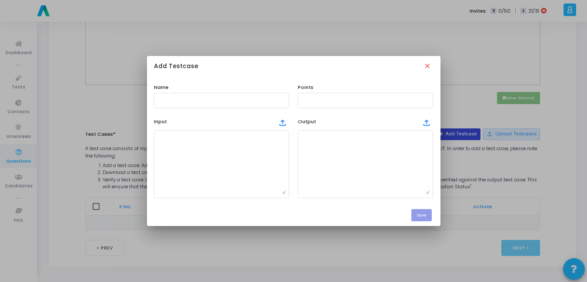
scroll to position [0, 0]
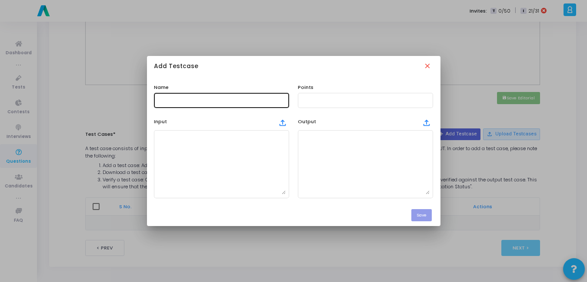
click at [238, 96] on div at bounding box center [221, 100] width 128 height 16
type input "Test Case"
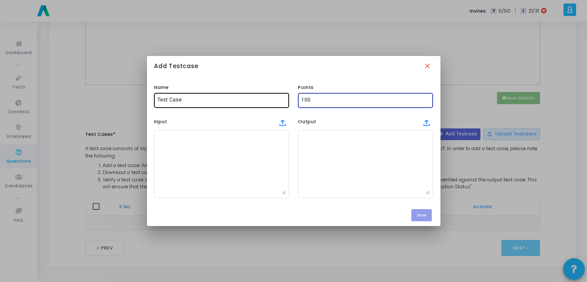
type input "100"
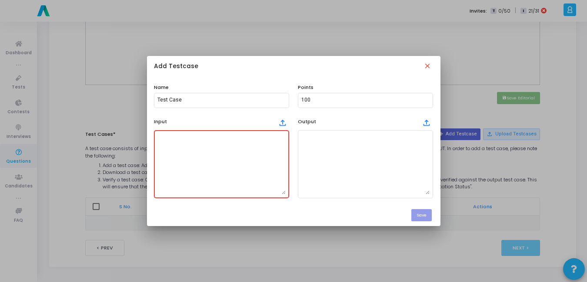
drag, startPoint x: 295, startPoint y: 164, endPoint x: 284, endPoint y: 163, distance: 11.3
click at [284, 163] on div "Input file_upload Output file_upload" at bounding box center [294, 156] width 288 height 83
click at [272, 163] on textarea at bounding box center [221, 164] width 128 height 61
paste textarea "courses = { "Python": [30, 20], "Java": [25, 15], "AI": [20, 10], "React": [15,…"
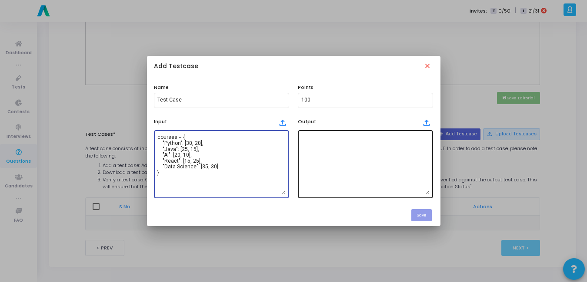
type textarea "courses = { "Python": [30, 20], "Java": [25, 15], "AI": [20, 10], "React": [15,…"
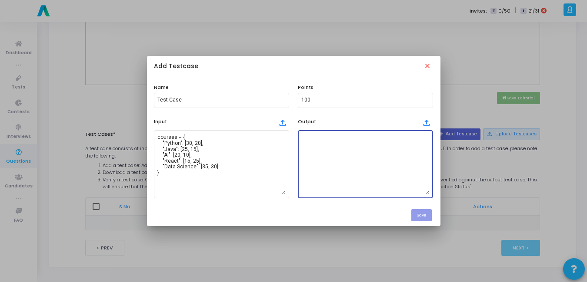
click at [337, 163] on textarea at bounding box center [365, 164] width 128 height 61
paste textarea "Course Enrollments ([DEMOGRAPHIC_DATA]=█, [DEMOGRAPHIC_DATA]=▒) ---------------…"
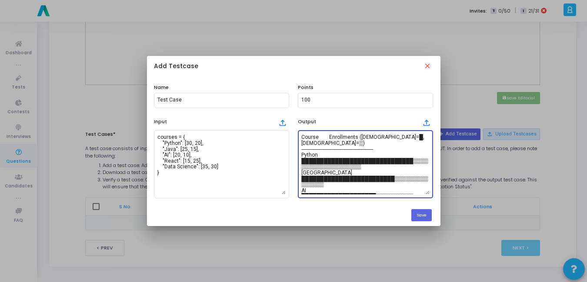
scroll to position [40, 0]
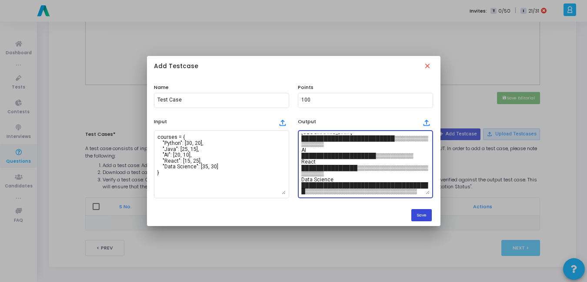
type textarea "Course Enrollments ([DEMOGRAPHIC_DATA]=█, [DEMOGRAPHIC_DATA]=▒) ---------------…"
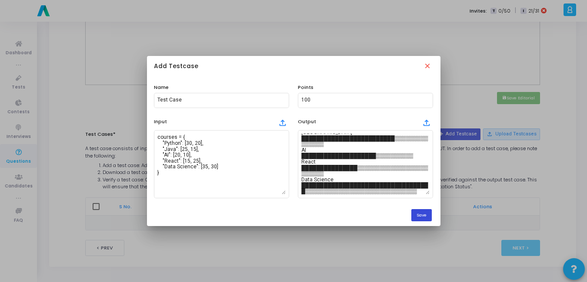
click at [432, 214] on button "Save" at bounding box center [421, 215] width 20 height 12
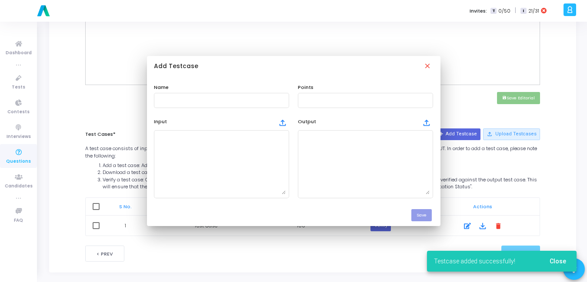
scroll to position [0, 0]
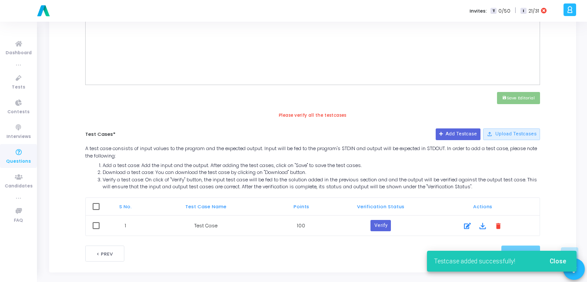
click at [100, 209] on th at bounding box center [96, 206] width 20 height 17
click at [97, 209] on span at bounding box center [96, 206] width 7 height 7
click at [96, 210] on input "checkbox" at bounding box center [96, 210] width 0 height 0
checkbox input "true"
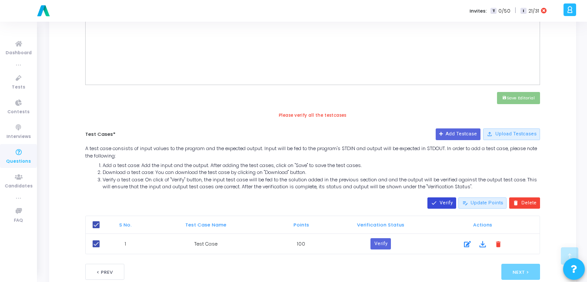
click at [443, 199] on button "done Verify" at bounding box center [441, 203] width 29 height 11
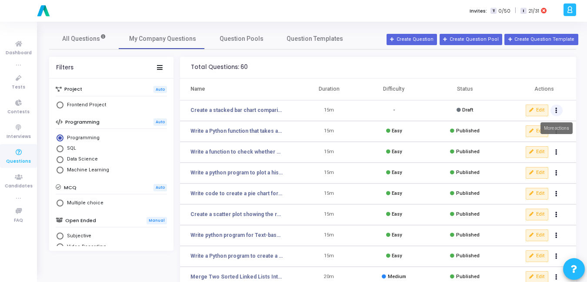
click at [558, 112] on button "Actions" at bounding box center [556, 111] width 12 height 12
click at [525, 141] on button "delete Delete" at bounding box center [528, 143] width 67 height 14
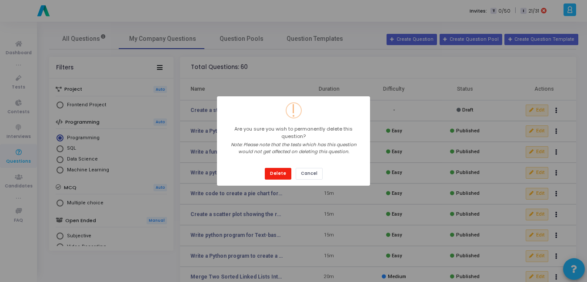
click at [274, 173] on button "Delete" at bounding box center [278, 174] width 27 height 12
